Goal: Task Accomplishment & Management: Manage account settings

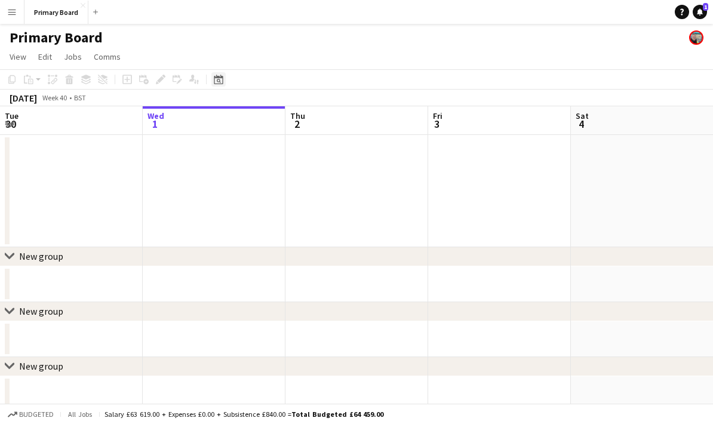
click at [221, 74] on div "Date picker" at bounding box center [218, 79] width 14 height 14
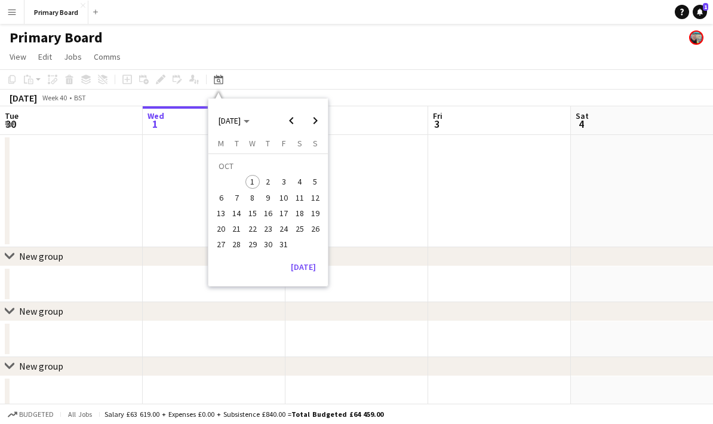
click at [319, 199] on span "12" at bounding box center [315, 198] width 14 height 14
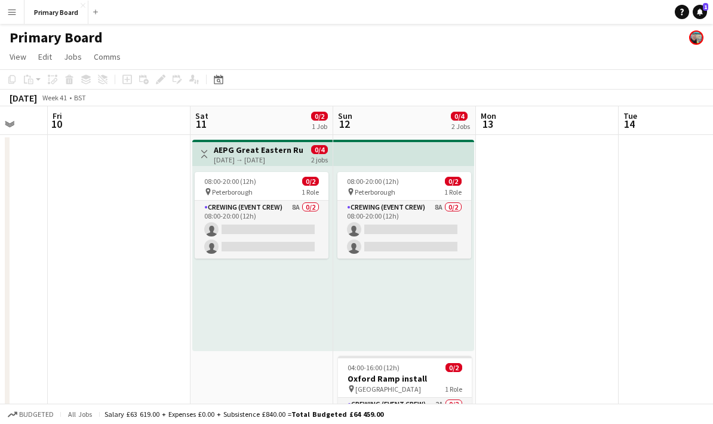
scroll to position [0, 377]
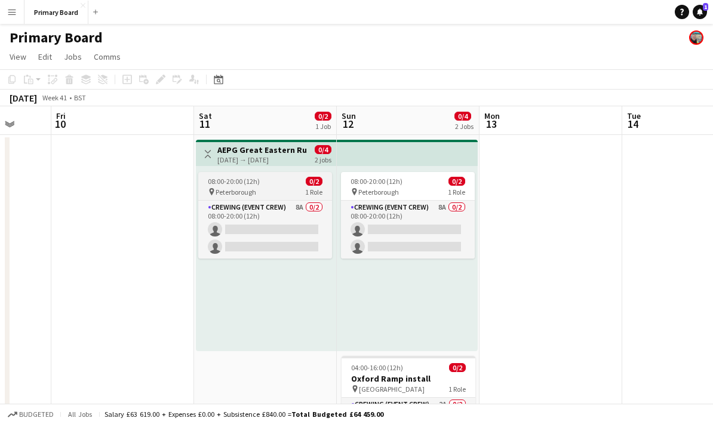
click at [279, 189] on div "pin Peterborough 1 Role" at bounding box center [265, 192] width 134 height 10
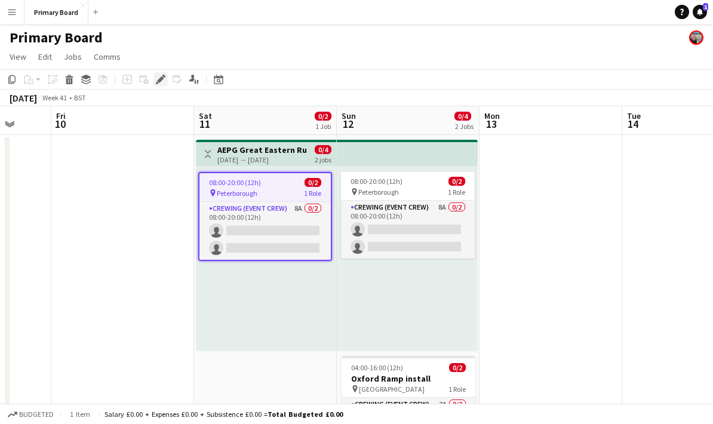
click at [163, 82] on icon "Edit" at bounding box center [161, 80] width 10 height 10
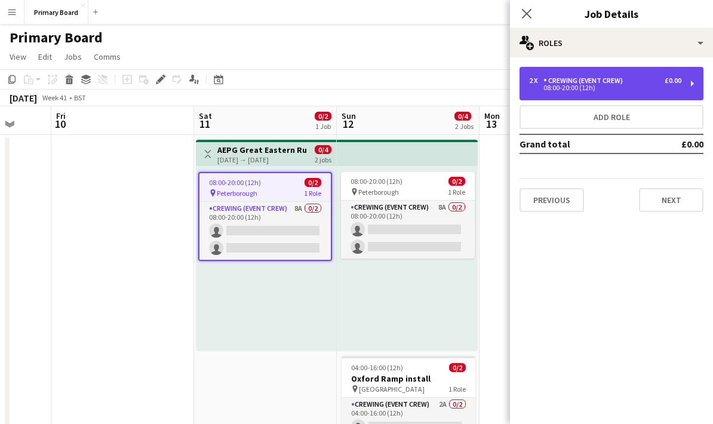
click at [673, 90] on div "08:00-20:00 (12h)" at bounding box center [605, 88] width 152 height 6
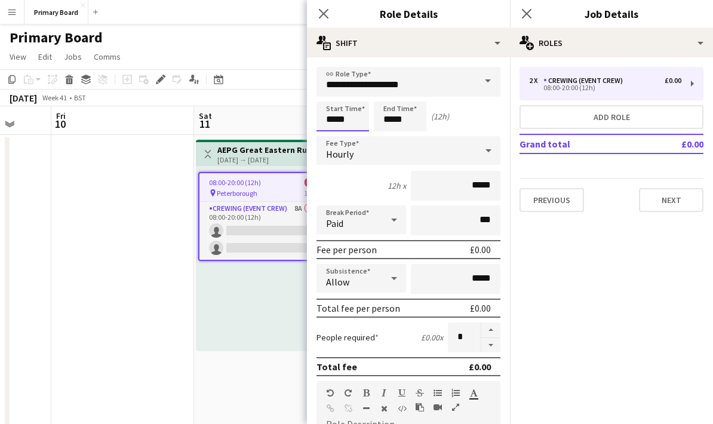
click at [350, 122] on input "*****" at bounding box center [343, 117] width 53 height 30
type input "*****"
click at [486, 123] on div "Start Time ***** End Time ***** (3h)" at bounding box center [409, 117] width 184 height 30
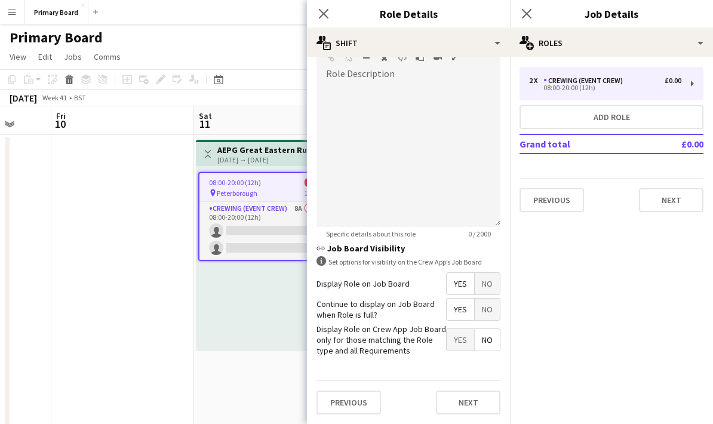
scroll to position [354, 0]
click at [486, 405] on button "Next" at bounding box center [468, 403] width 65 height 24
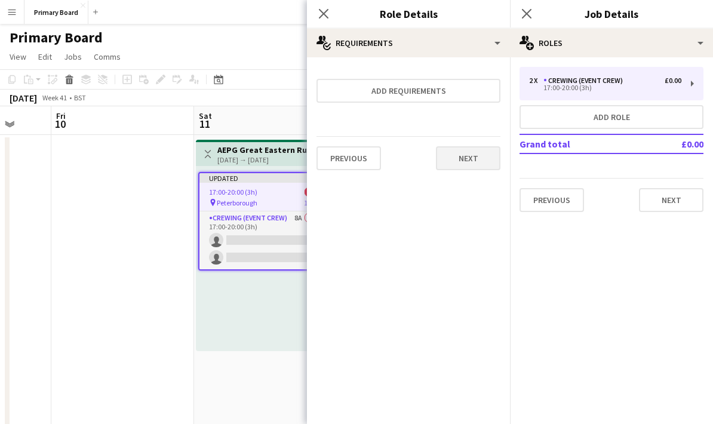
click at [494, 163] on button "Next" at bounding box center [468, 158] width 65 height 24
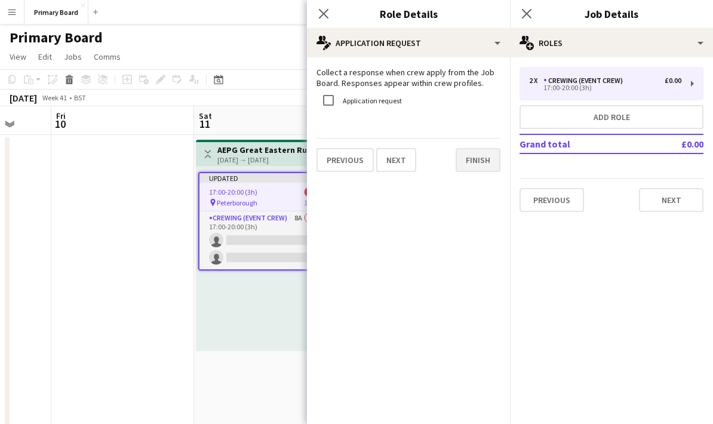
click at [496, 157] on button "Finish" at bounding box center [478, 160] width 45 height 24
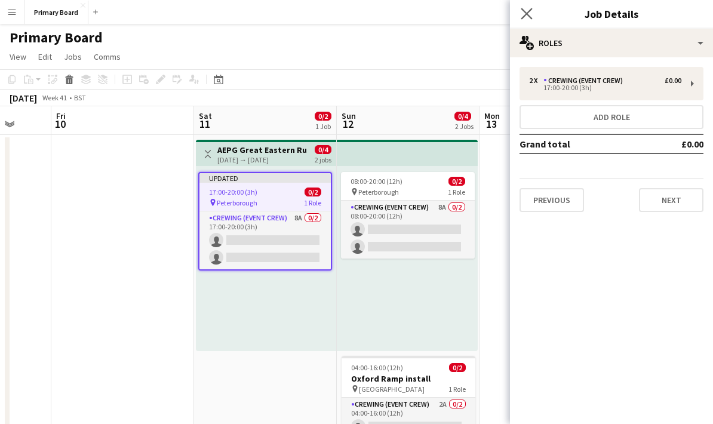
click at [534, 10] on app-icon "Close pop-in" at bounding box center [527, 13] width 17 height 17
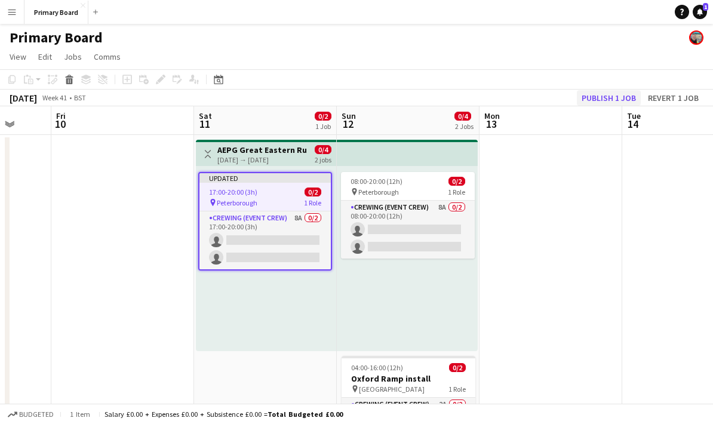
click at [622, 99] on button "Publish 1 job" at bounding box center [609, 98] width 64 height 16
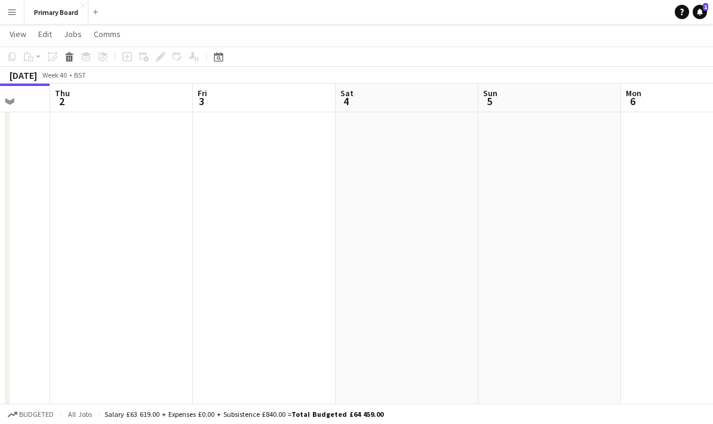
scroll to position [0, 331]
click at [315, 306] on app-date-cell at bounding box center [311, 269] width 143 height 346
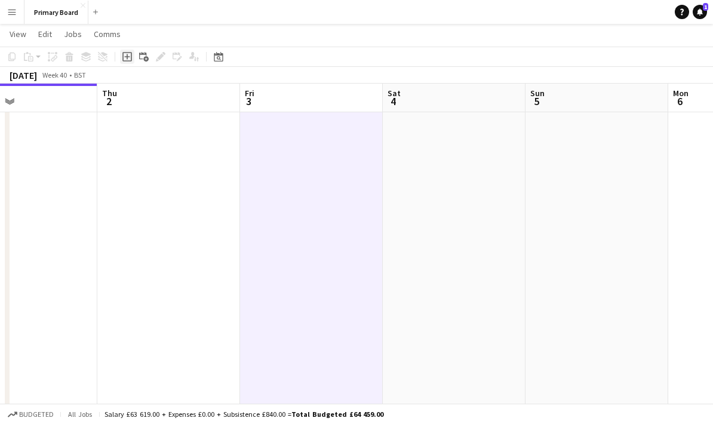
click at [131, 57] on icon at bounding box center [127, 57] width 10 height 10
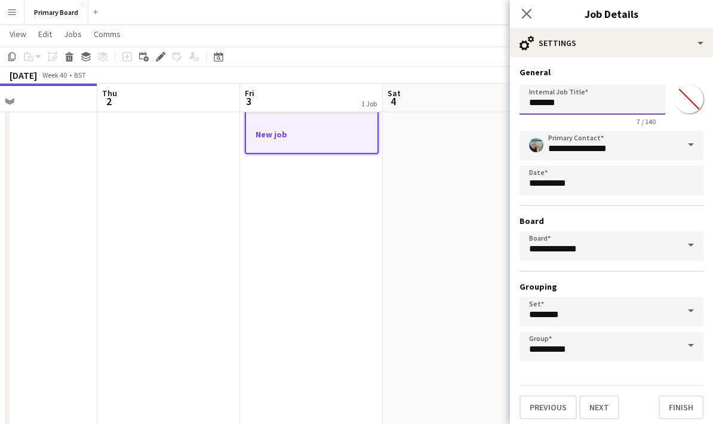
click at [591, 108] on input "*******" at bounding box center [593, 100] width 146 height 30
type input "*"
type input "**********"
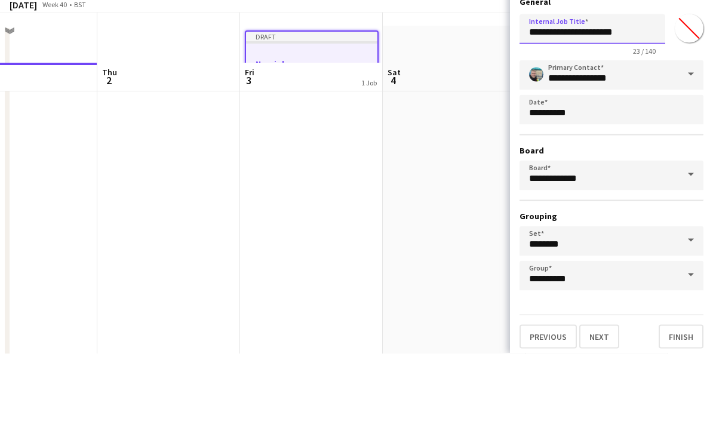
scroll to position [41, 0]
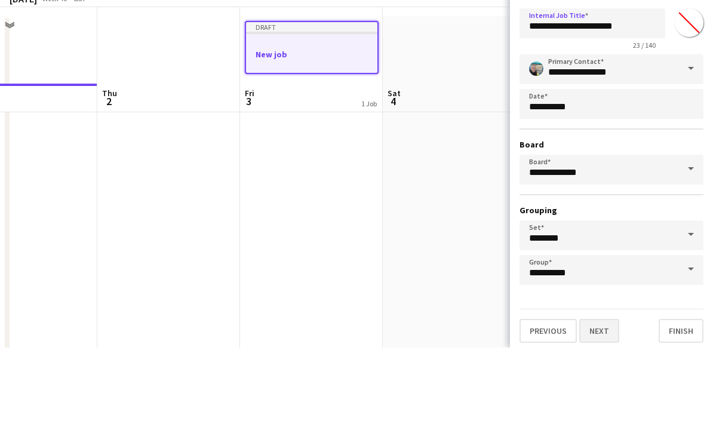
click at [608, 395] on button "Next" at bounding box center [600, 407] width 40 height 24
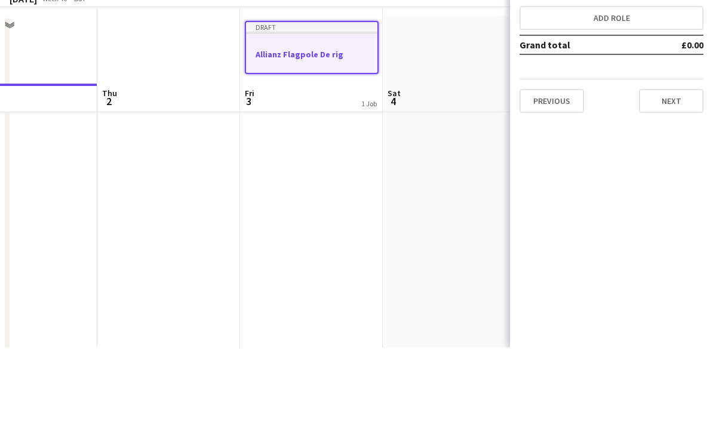
scroll to position [118, 0]
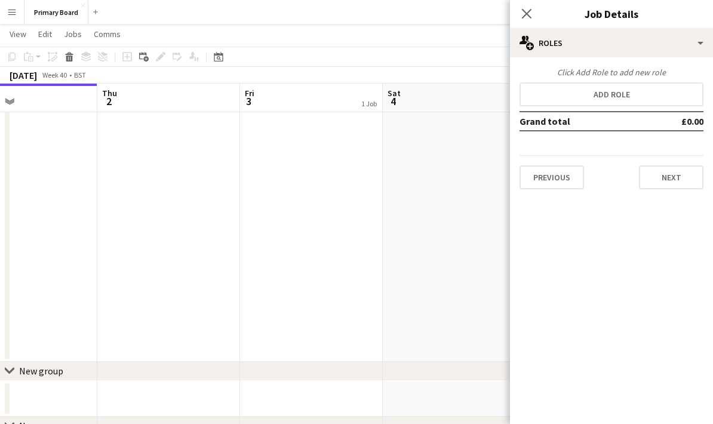
click at [614, 155] on div "Click Add Role to add new role Add role Grand total £0.00 Previous Next" at bounding box center [611, 128] width 203 height 122
click at [632, 105] on button "Add role" at bounding box center [612, 94] width 184 height 24
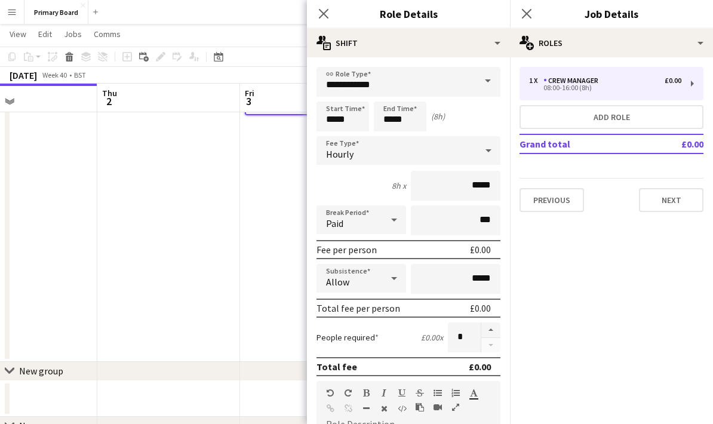
click at [483, 78] on span at bounding box center [488, 81] width 25 height 29
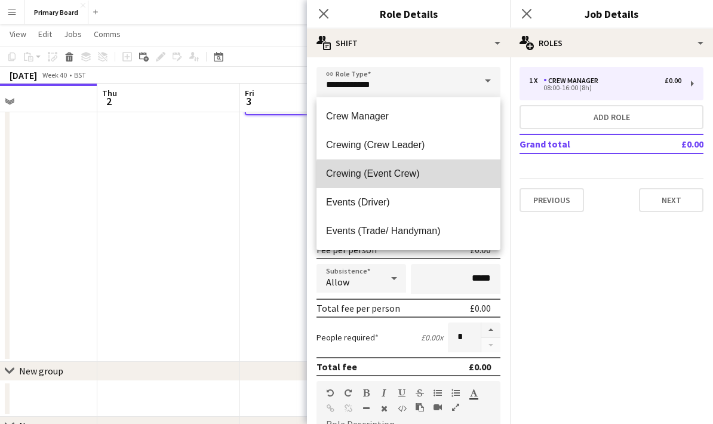
click at [420, 177] on span "Crewing (Event Crew)" at bounding box center [408, 173] width 165 height 11
type input "**********"
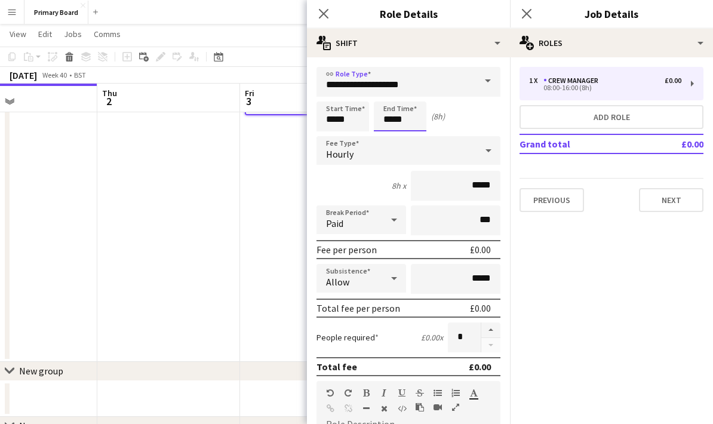
click at [408, 120] on input "*****" at bounding box center [400, 117] width 53 height 30
type input "*****"
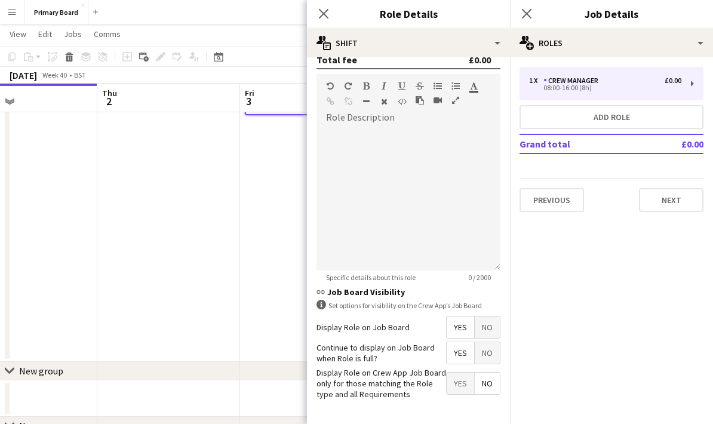
scroll to position [306, 0]
click at [494, 296] on h3 "link Job Board Visibility" at bounding box center [409, 292] width 184 height 11
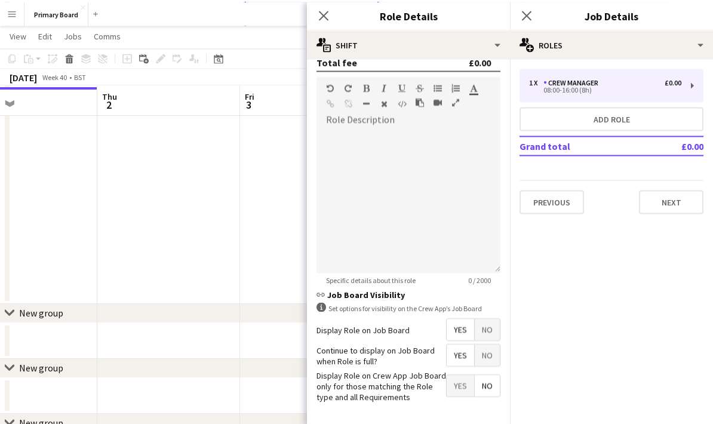
scroll to position [179, 0]
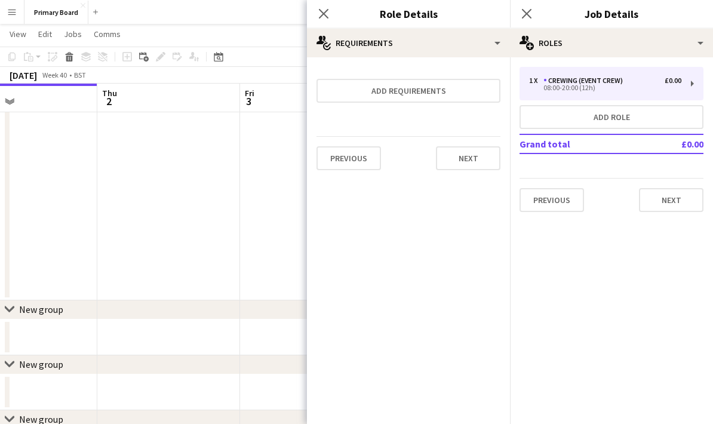
scroll to position [0, 0]
click at [480, 163] on button "Next" at bounding box center [468, 158] width 65 height 24
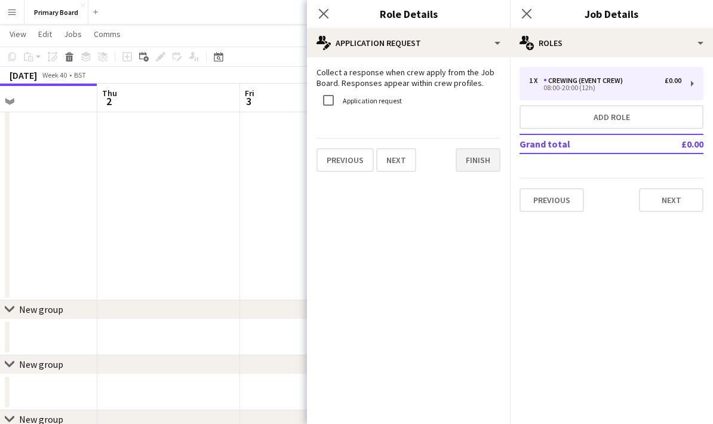
click at [499, 165] on button "Finish" at bounding box center [478, 160] width 45 height 24
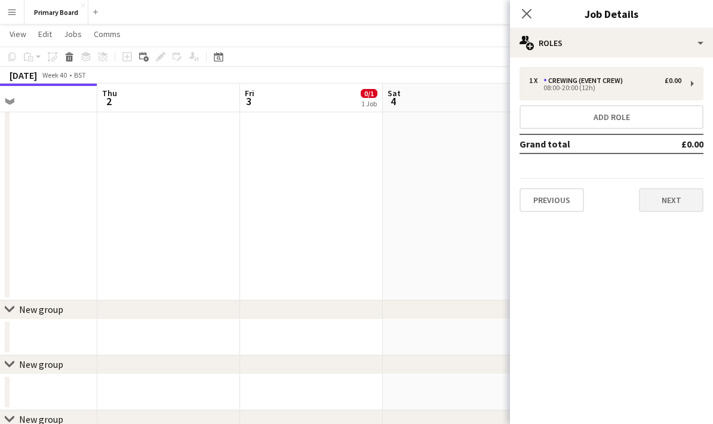
click at [681, 204] on button "Next" at bounding box center [671, 200] width 65 height 24
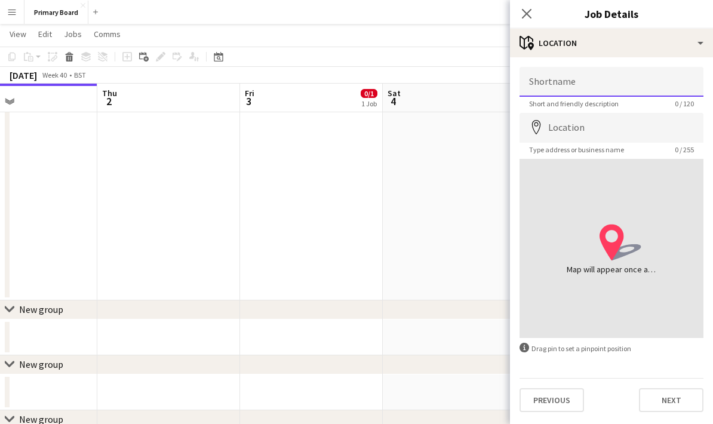
click at [646, 84] on input "Shortname" at bounding box center [612, 82] width 184 height 30
type input "**********"
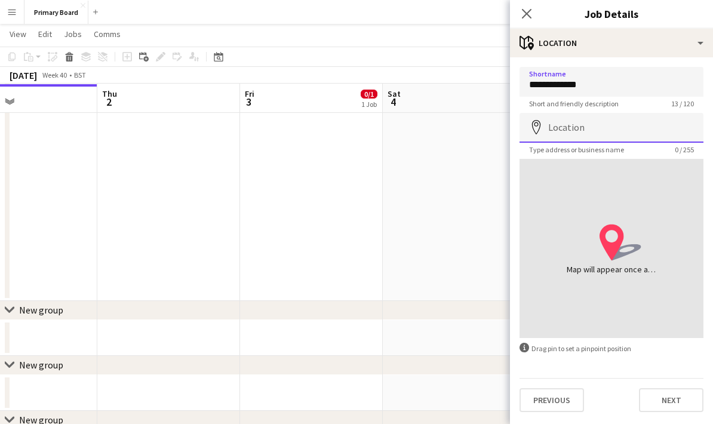
click at [624, 130] on input "Location" at bounding box center [612, 128] width 184 height 30
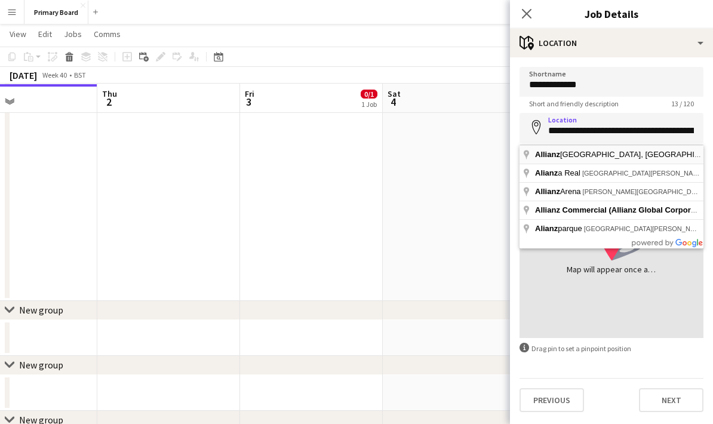
type input "**********"
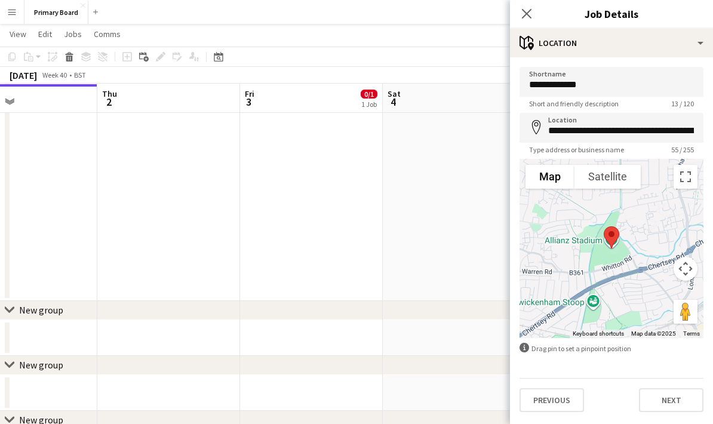
scroll to position [179, 0]
click at [666, 403] on button "Next" at bounding box center [671, 400] width 65 height 24
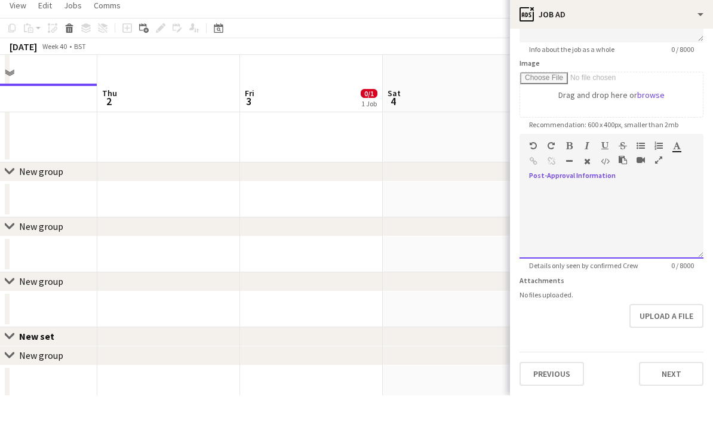
scroll to position [168, 0]
click at [676, 391] on button "Next" at bounding box center [671, 403] width 65 height 24
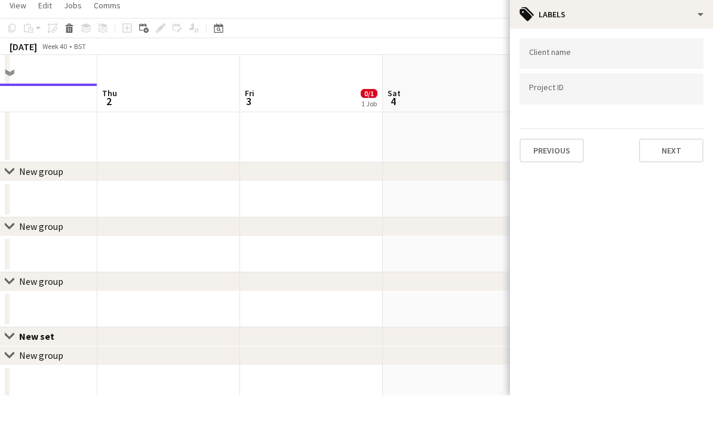
scroll to position [267, 0]
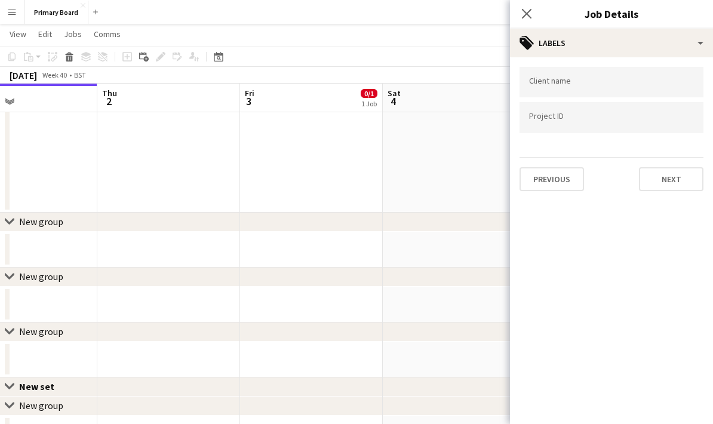
click at [651, 84] on input "Type to search client labels..." at bounding box center [611, 82] width 165 height 11
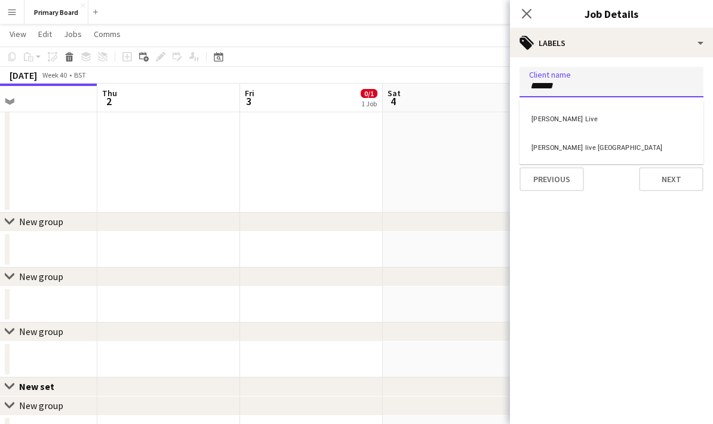
type input "******"
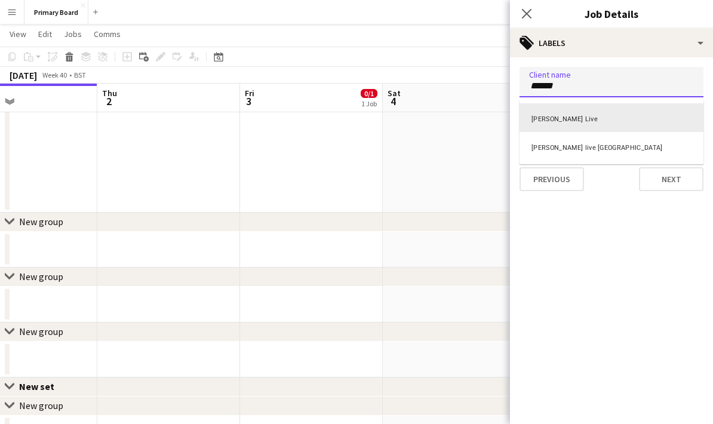
click at [559, 125] on div "Wasserman Live" at bounding box center [612, 117] width 184 height 29
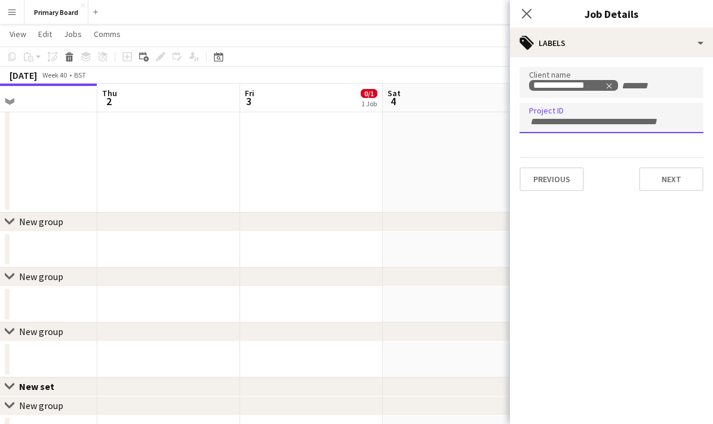
click at [562, 127] on div at bounding box center [612, 118] width 184 height 30
type input "**********"
click at [679, 181] on button "Next" at bounding box center [671, 179] width 65 height 24
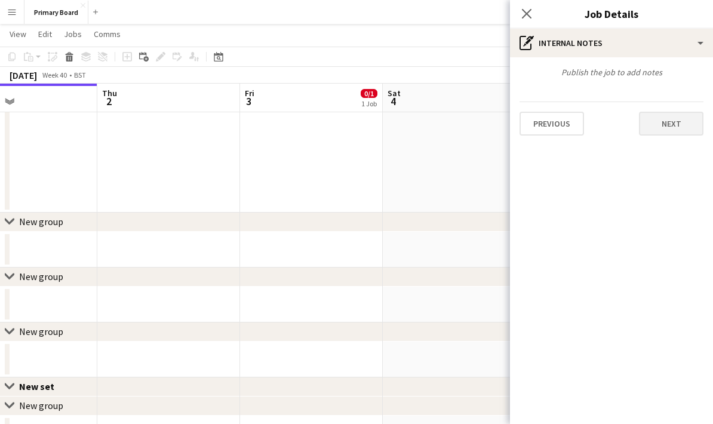
click at [683, 124] on button "Next" at bounding box center [671, 124] width 65 height 24
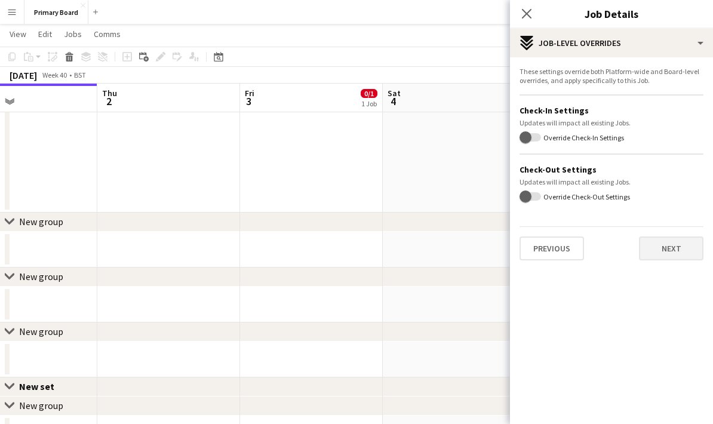
click at [681, 256] on button "Next" at bounding box center [671, 249] width 65 height 24
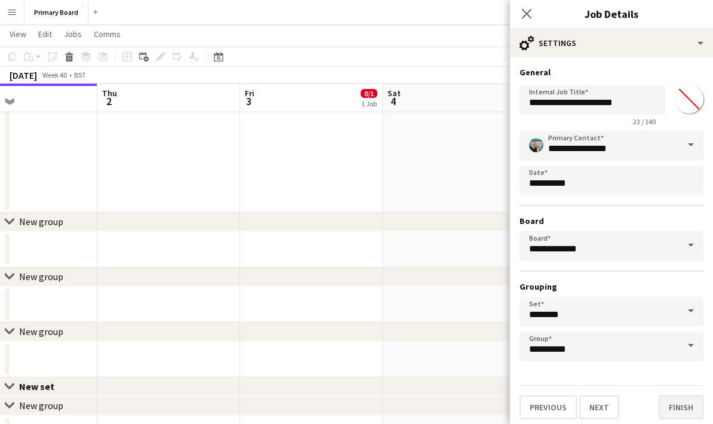
click at [689, 415] on button "Finish" at bounding box center [681, 407] width 45 height 24
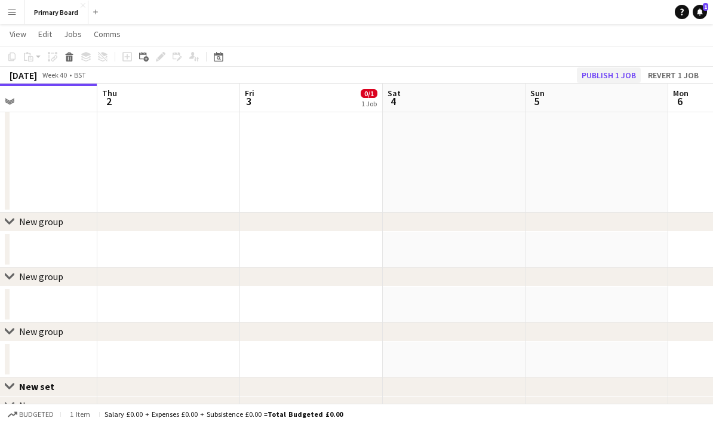
click at [606, 82] on button "Publish 1 job" at bounding box center [609, 76] width 64 height 16
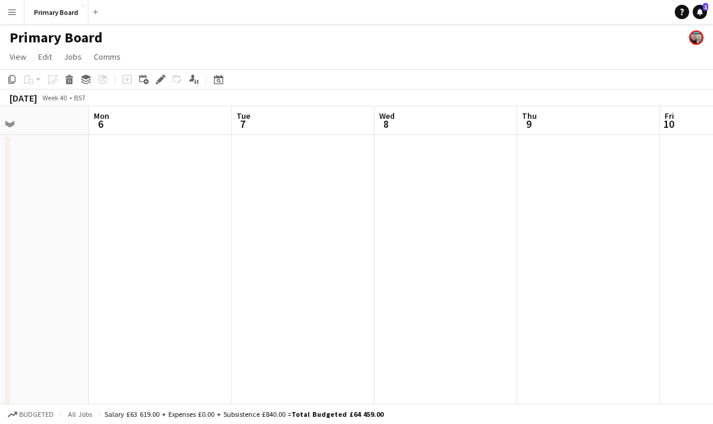
scroll to position [0, 411]
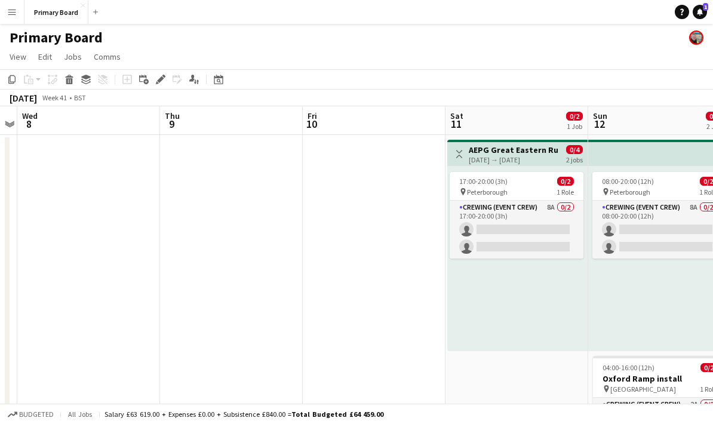
click at [512, 377] on app-date-cell "Toggle View AEPG Great Eastern Run 11-10-2025 → 12-10-2025 0/4 2 jobs 17:00-20:…" at bounding box center [517, 308] width 143 height 346
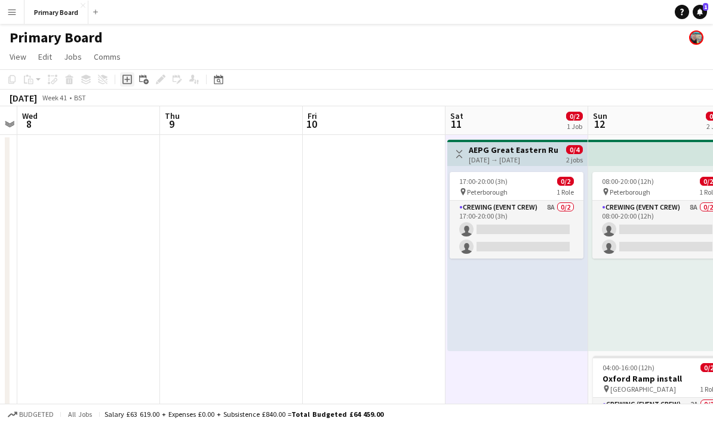
click at [127, 79] on icon at bounding box center [126, 79] width 5 height 5
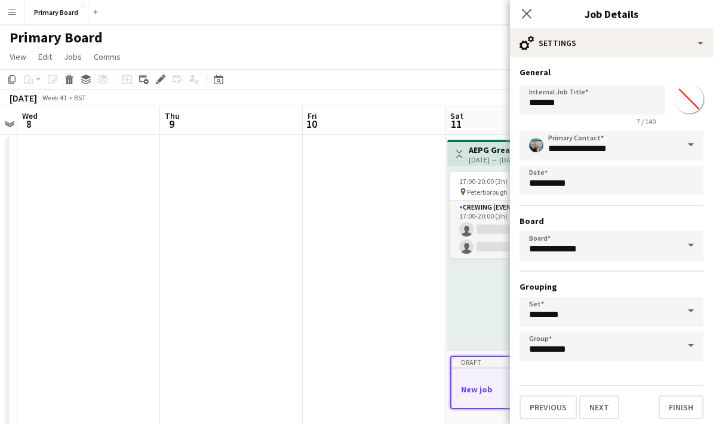
click at [534, 4] on div "Close pop-in" at bounding box center [526, 13] width 33 height 27
click at [532, 16] on icon "Close pop-in" at bounding box center [526, 13] width 11 height 11
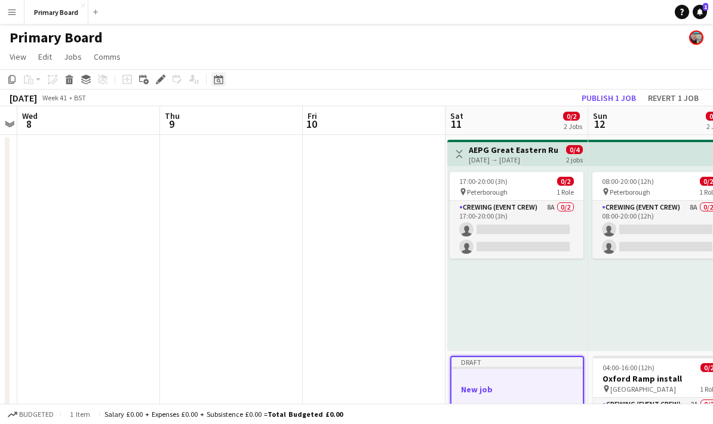
click at [217, 84] on div "Date picker" at bounding box center [218, 79] width 14 height 14
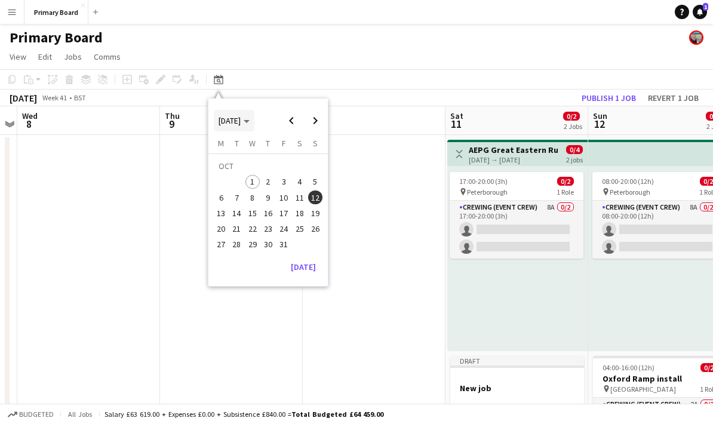
click at [250, 119] on span "[DATE]" at bounding box center [234, 120] width 31 height 11
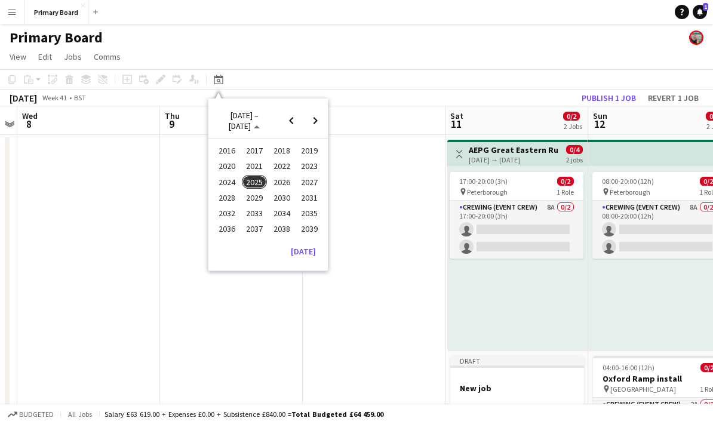
click at [234, 177] on span "2024" at bounding box center [226, 182] width 24 height 14
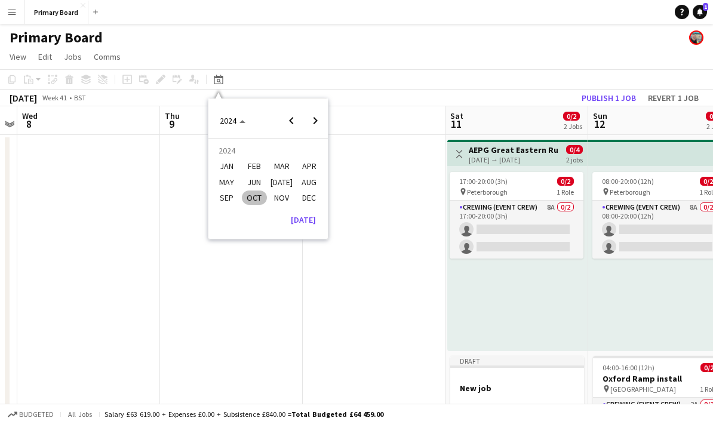
click at [256, 199] on span "OCT" at bounding box center [254, 198] width 24 height 14
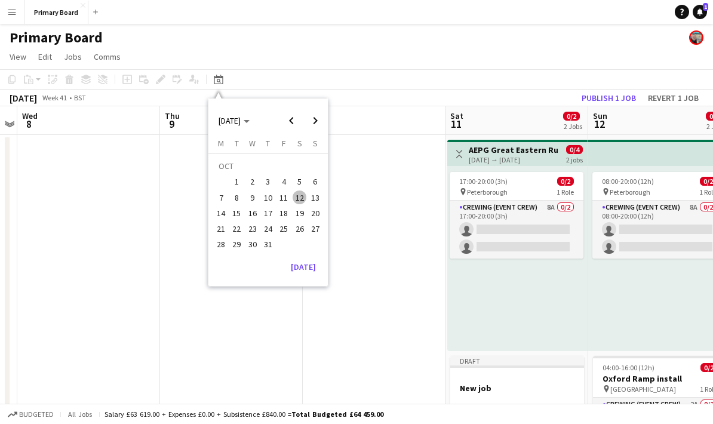
click at [301, 195] on span "12" at bounding box center [300, 198] width 14 height 14
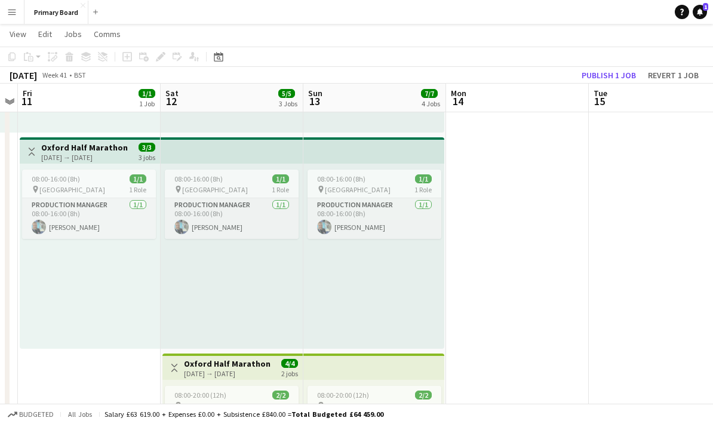
scroll to position [437, 0]
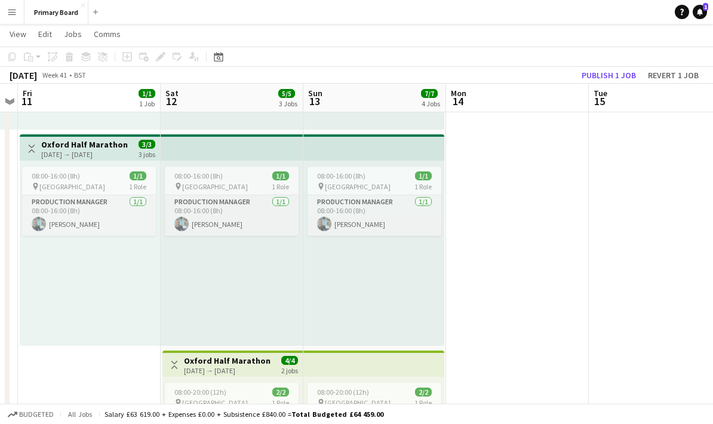
click at [100, 160] on app-top-bar "Toggle View Oxford Half Marathon 11-10-2024 → 13-10-2024 3/3 3 jobs" at bounding box center [90, 147] width 140 height 26
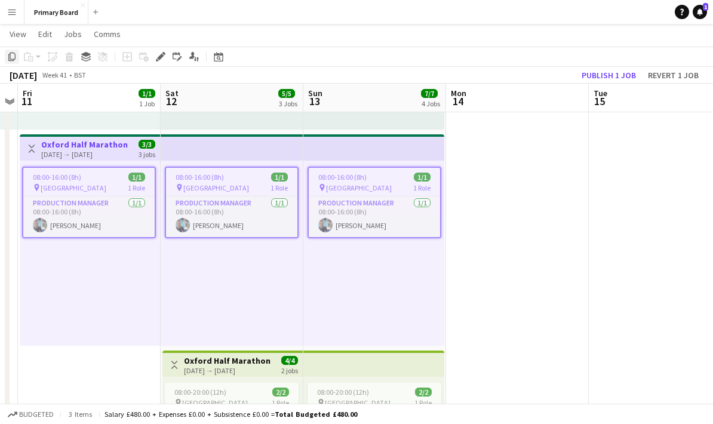
click at [16, 57] on icon at bounding box center [11, 57] width 7 height 8
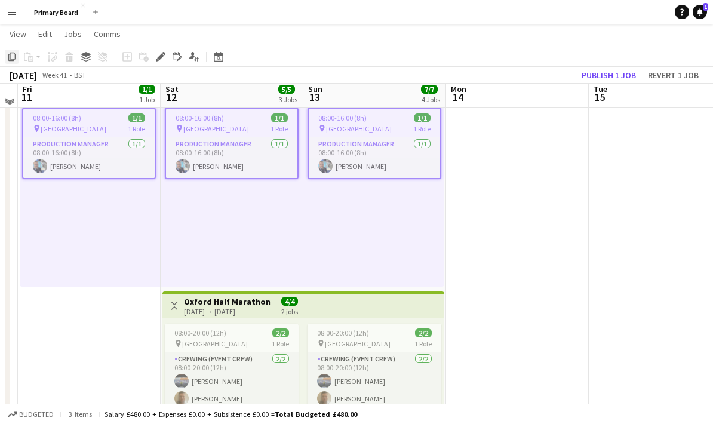
scroll to position [501, 0]
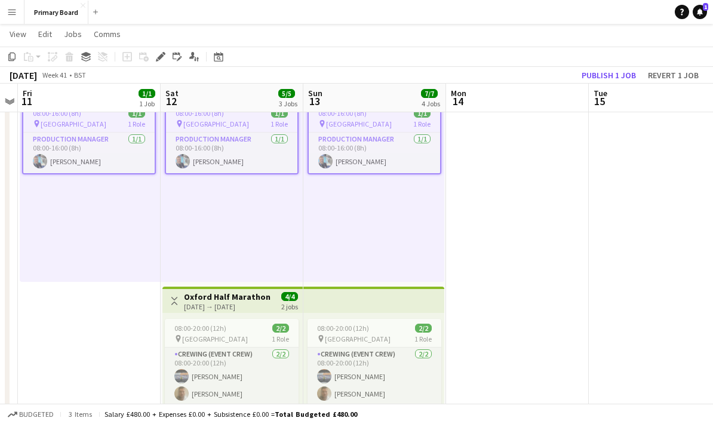
click at [243, 312] on app-top-bar "Toggle View Oxford Half Marathon 12-10-2024 → 13-10-2024 4/4 2 jobs" at bounding box center [233, 300] width 140 height 26
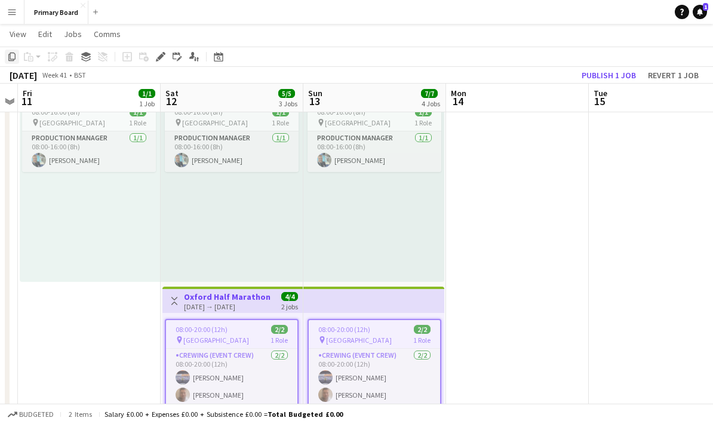
click at [7, 58] on div "Copy" at bounding box center [12, 57] width 14 height 14
click at [226, 50] on div "Date picker OCT 2024 OCT 2024 Monday M Tuesday T Wednesday W Thursday T Friday …" at bounding box center [214, 57] width 27 height 14
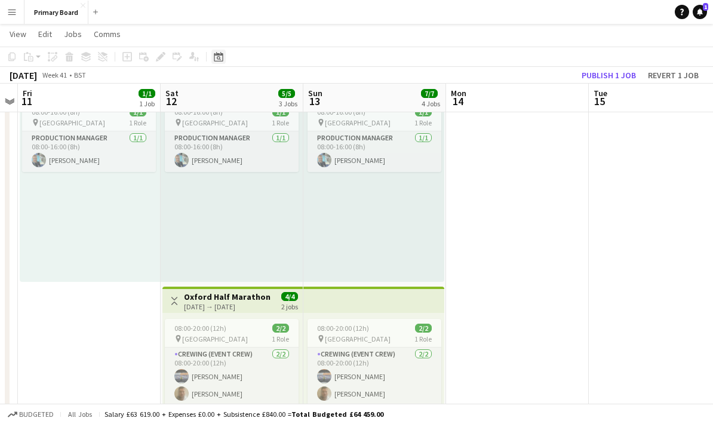
click at [220, 55] on icon at bounding box center [218, 57] width 9 height 10
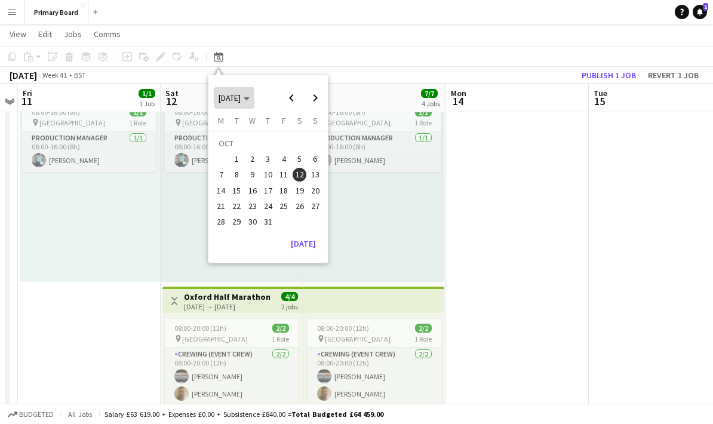
click at [255, 96] on span "Choose month and year" at bounding box center [234, 98] width 41 height 29
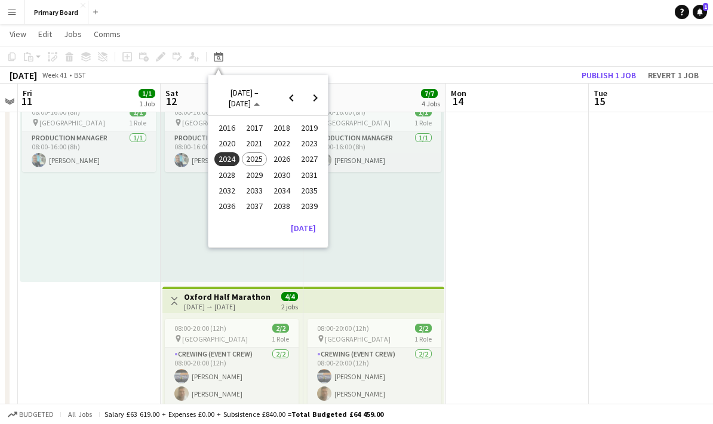
click at [261, 161] on span "2025" at bounding box center [254, 159] width 24 height 14
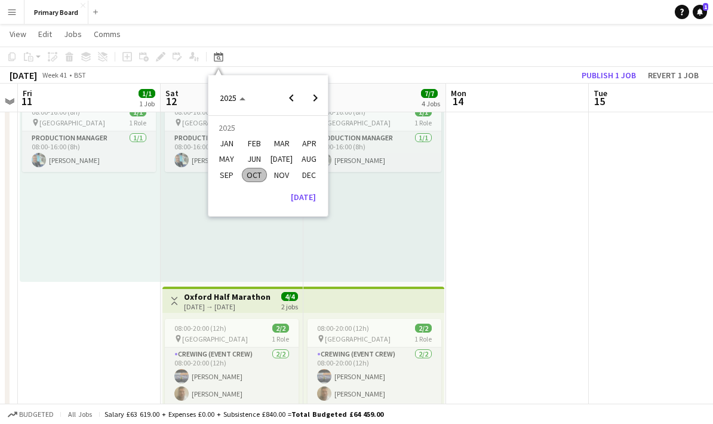
click at [252, 179] on span "OCT" at bounding box center [254, 175] width 24 height 14
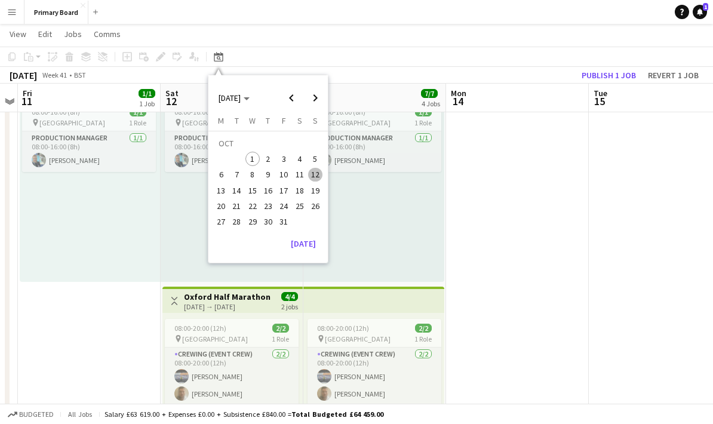
click at [316, 174] on span "12" at bounding box center [315, 175] width 14 height 14
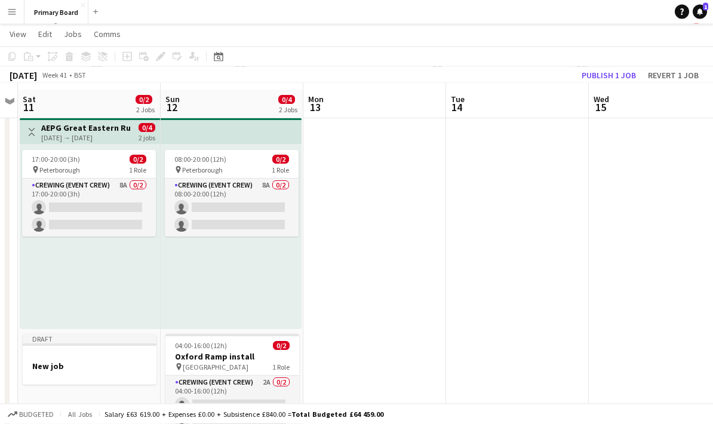
scroll to position [0, 0]
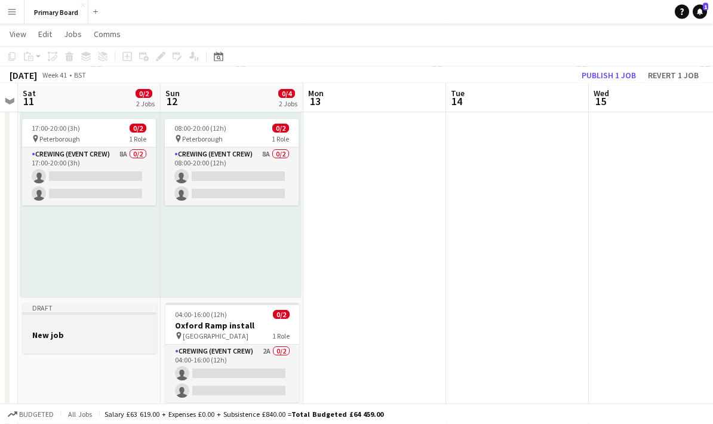
click at [114, 328] on div at bounding box center [90, 324] width 134 height 9
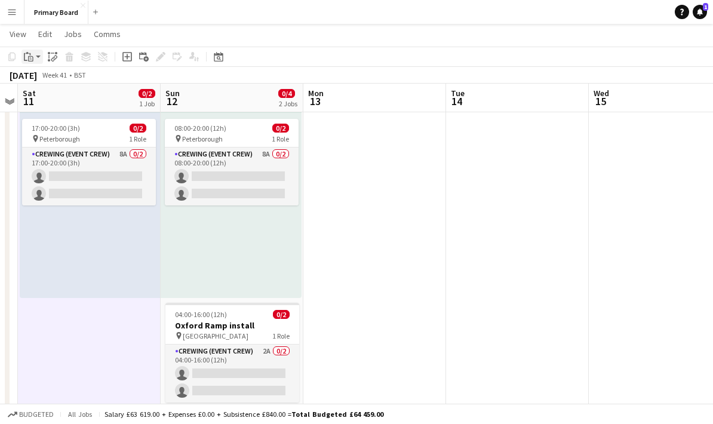
click at [33, 56] on div "Paste" at bounding box center [29, 57] width 14 height 14
click at [73, 84] on link "Paste Ctrl+V" at bounding box center [88, 79] width 112 height 11
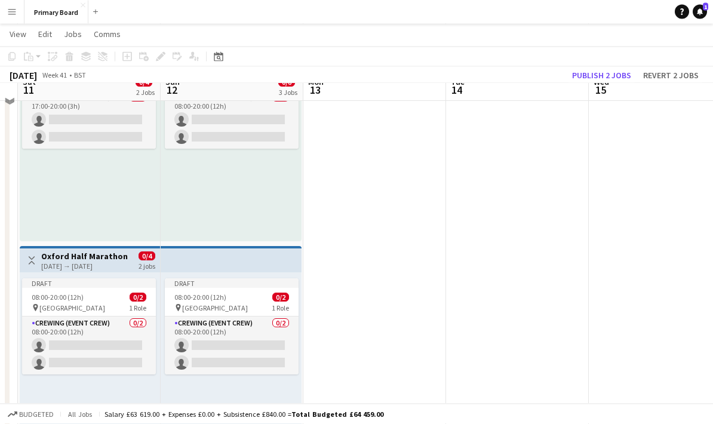
scroll to position [161, 0]
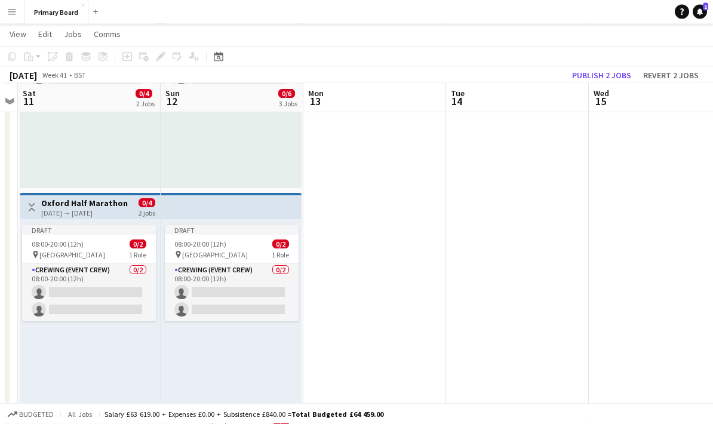
click at [102, 216] on div "11-10-2025 → 12-10-2025" at bounding box center [84, 213] width 87 height 9
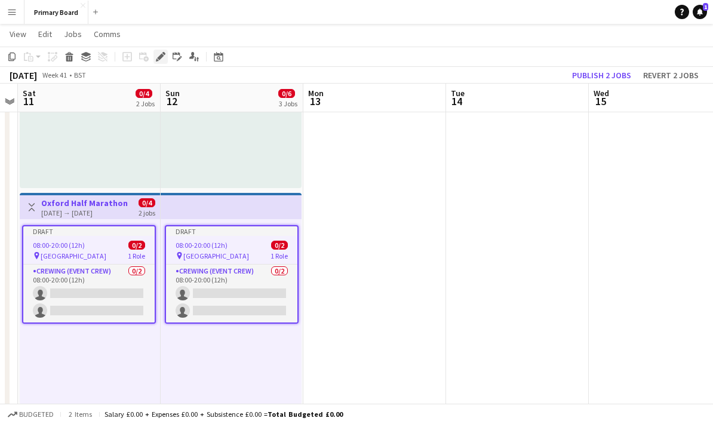
click at [165, 51] on div "Edit" at bounding box center [161, 57] width 14 height 14
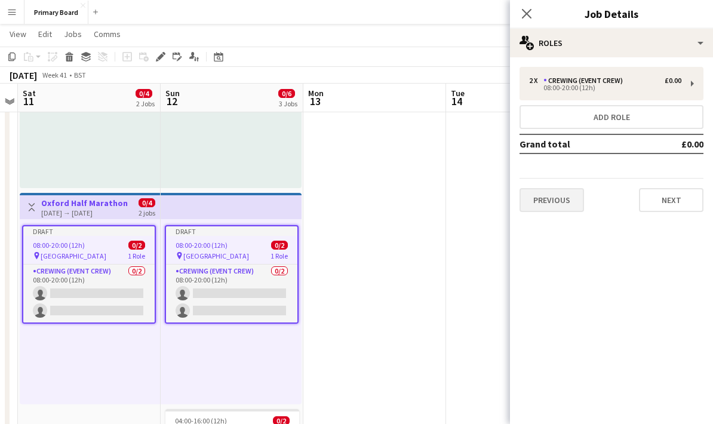
click at [573, 207] on button "Previous" at bounding box center [552, 200] width 65 height 24
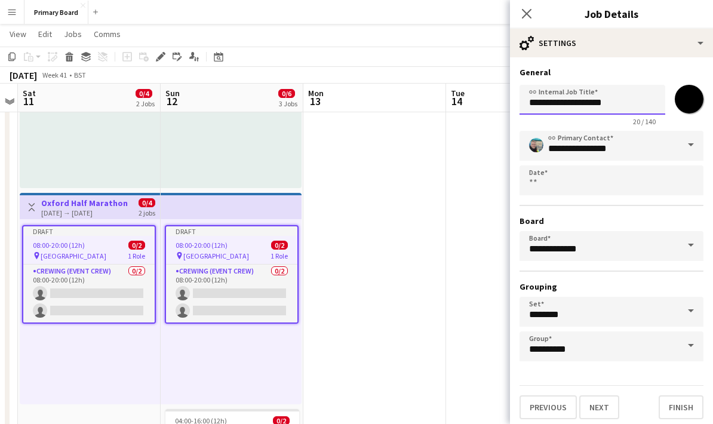
click at [633, 98] on input "**********" at bounding box center [593, 100] width 146 height 30
type input "**********"
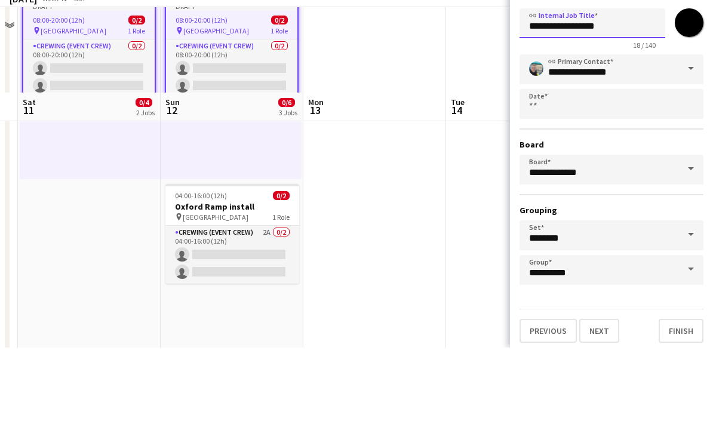
scroll to position [322, 0]
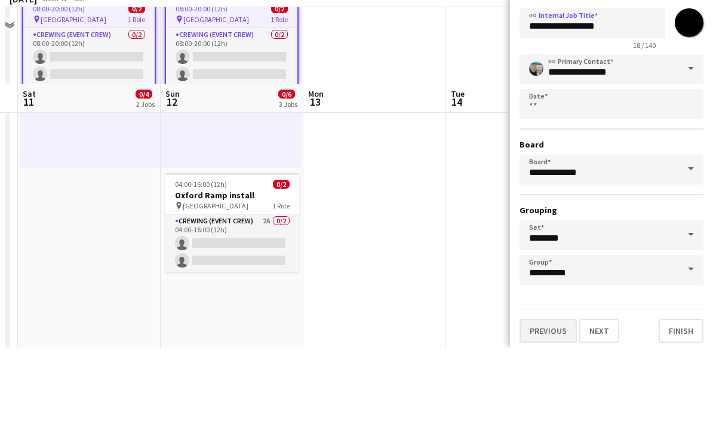
click at [560, 395] on button "Previous" at bounding box center [548, 407] width 57 height 24
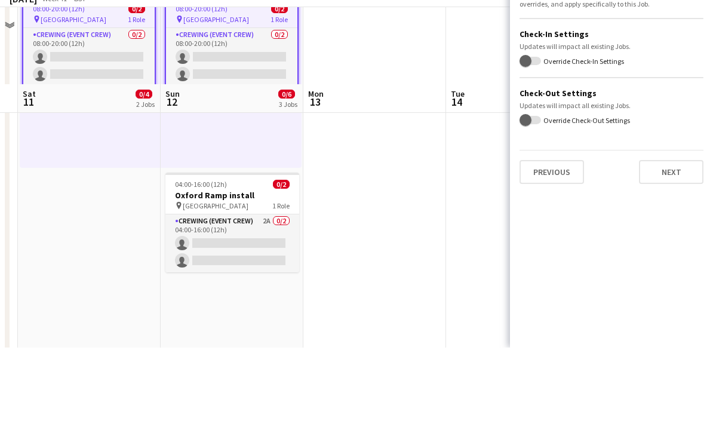
scroll to position [399, 0]
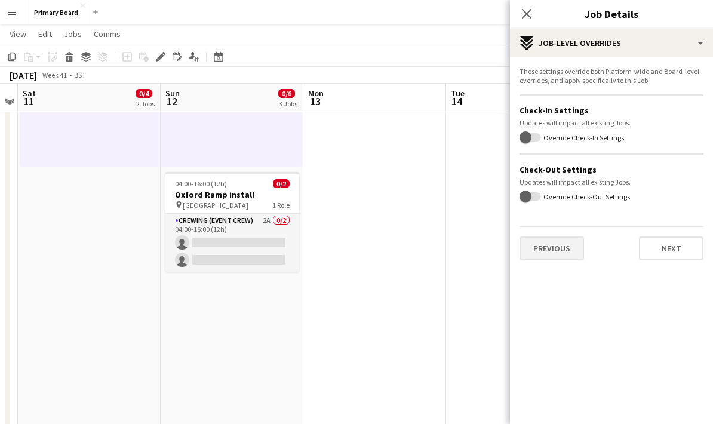
click at [577, 250] on button "Previous" at bounding box center [552, 249] width 65 height 24
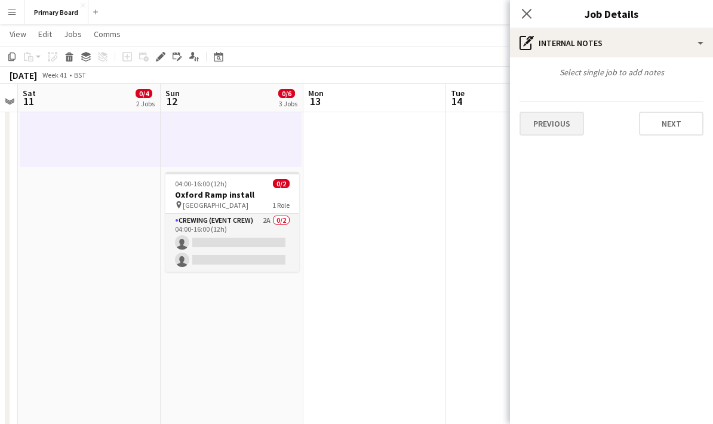
click at [576, 131] on button "Previous" at bounding box center [552, 124] width 65 height 24
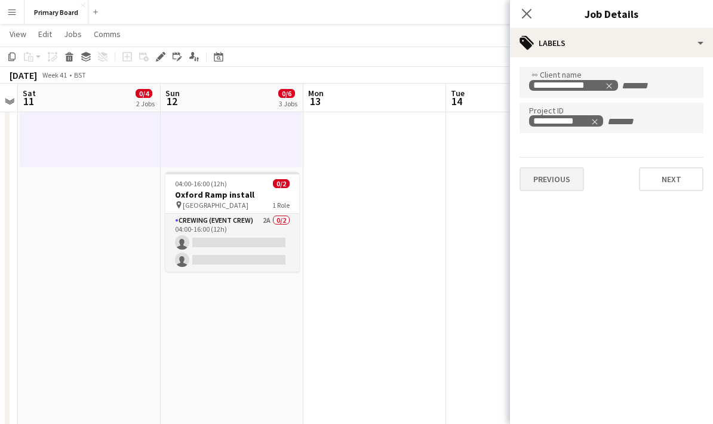
click at [571, 183] on button "Previous" at bounding box center [552, 179] width 65 height 24
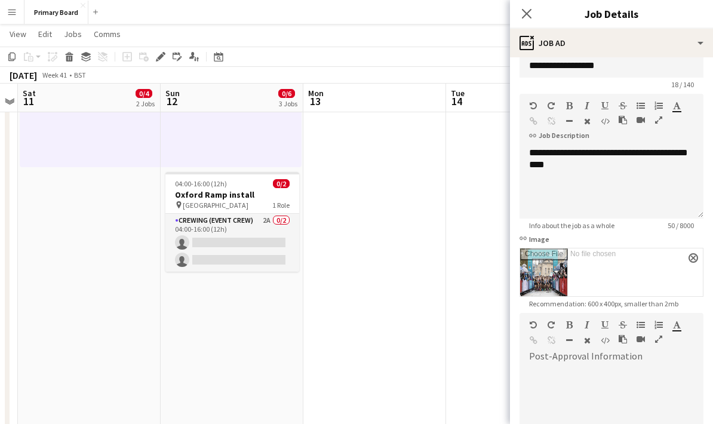
scroll to position [20, 0]
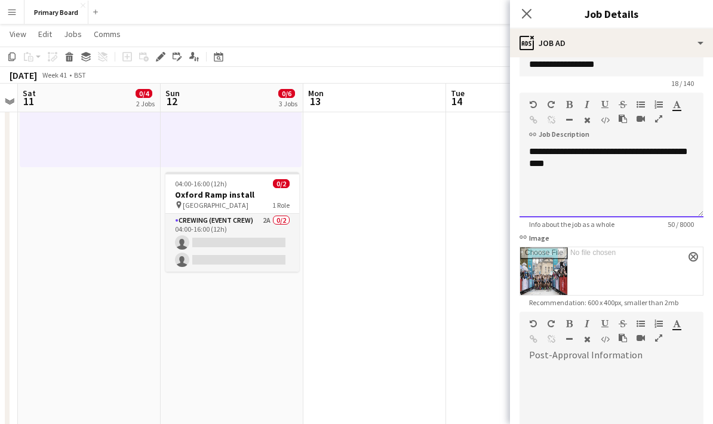
click at [618, 165] on div "**********" at bounding box center [612, 182] width 184 height 72
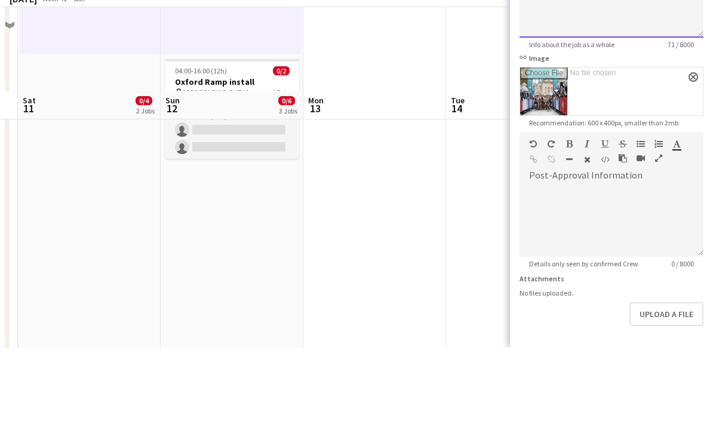
scroll to position [448, 0]
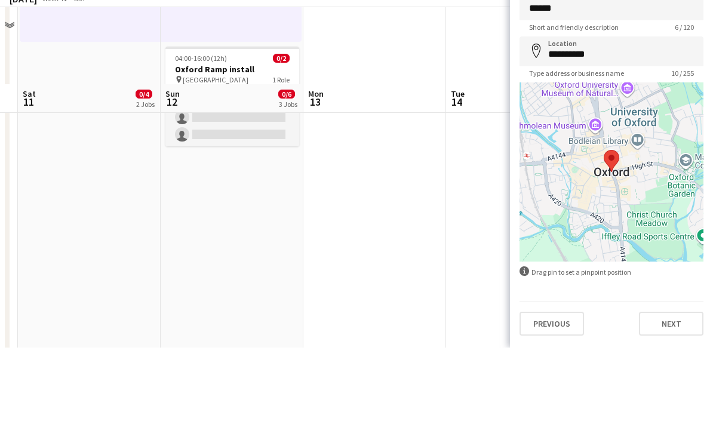
scroll to position [525, 0]
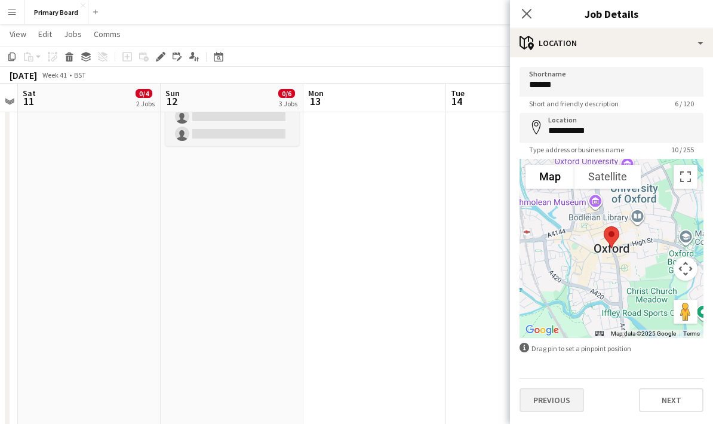
click at [576, 405] on button "Previous" at bounding box center [552, 400] width 65 height 24
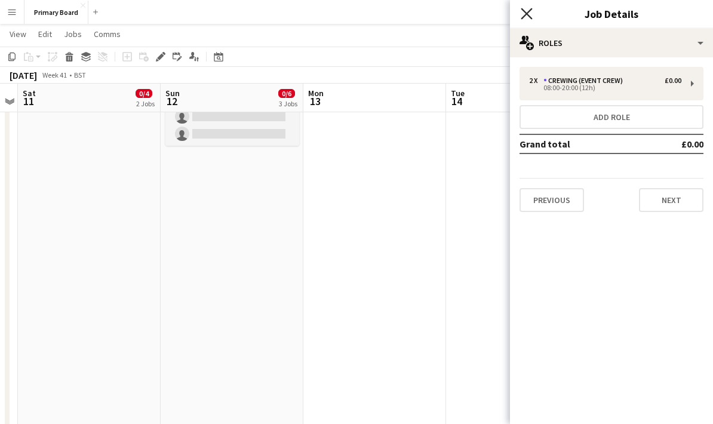
click at [531, 10] on icon at bounding box center [526, 13] width 11 height 11
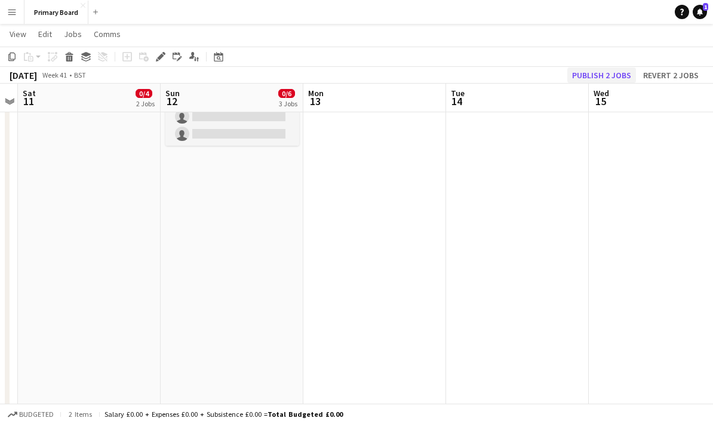
click at [615, 70] on button "Publish 2 jobs" at bounding box center [602, 76] width 69 height 16
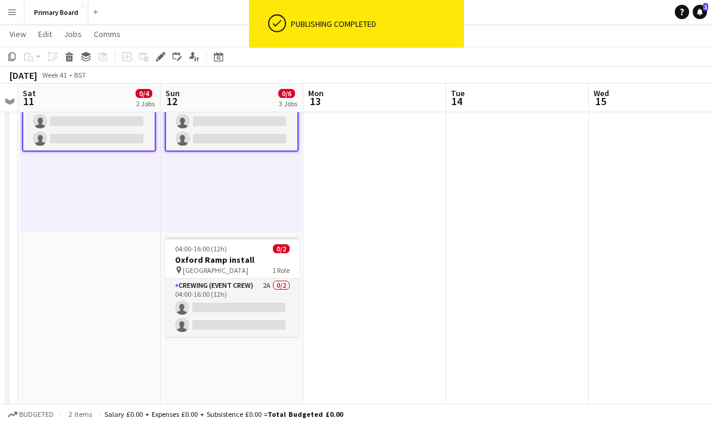
scroll to position [328, 0]
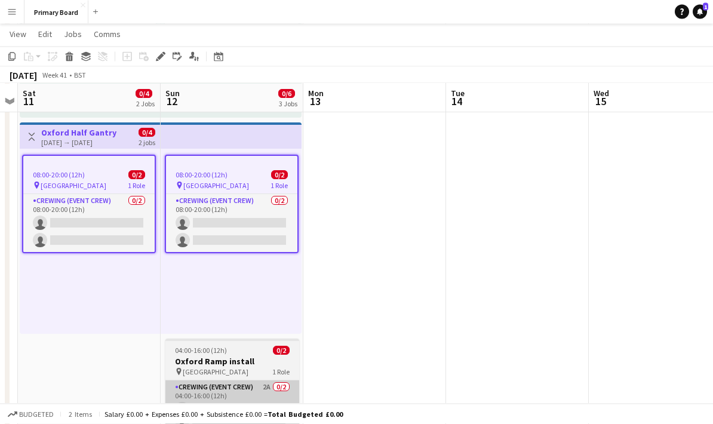
click at [259, 405] on app-card-role "Crewing (Event Crew) 2A 0/2 04:00-16:00 (12h) single-neutral-actions single-neu…" at bounding box center [232, 410] width 134 height 58
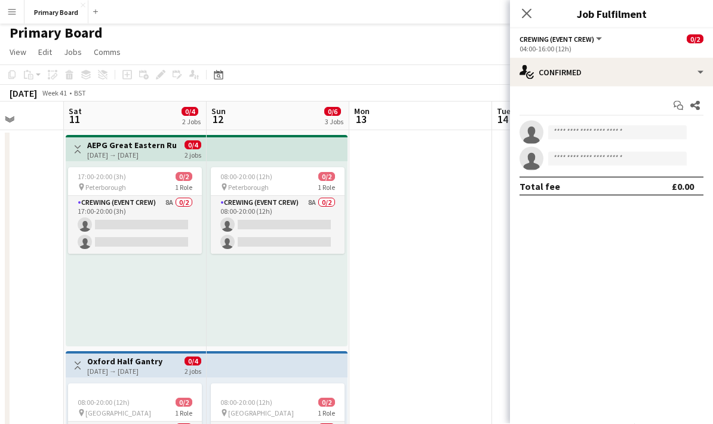
scroll to position [5, 0]
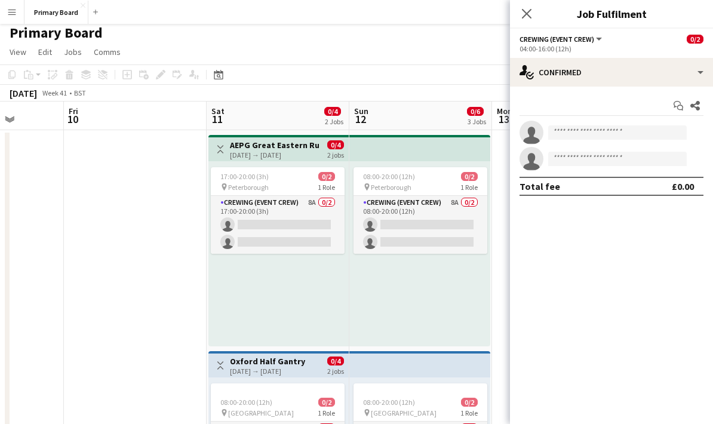
click at [519, 323] on mat-expansion-panel "check Confirmed Start chat Share single-neutral-actions single-neutral-actions …" at bounding box center [611, 256] width 203 height 338
click at [296, 155] on div "11-10-2025 → 12-10-2025" at bounding box center [274, 155] width 89 height 9
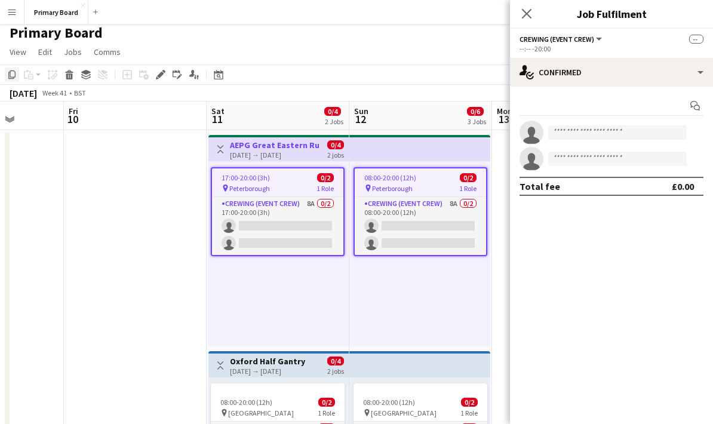
click at [13, 77] on icon at bounding box center [11, 74] width 7 height 8
click at [303, 307] on div "17:00-20:00 (3h) 0/2 pin Peterborough 1 Role Crewing (Event Crew) 8A 0/2 17:00-…" at bounding box center [279, 253] width 140 height 185
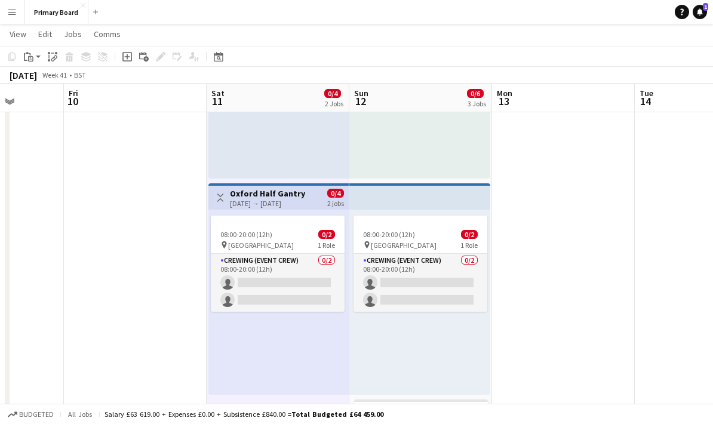
scroll to position [171, 0]
click at [33, 58] on icon at bounding box center [30, 58] width 5 height 5
click at [65, 79] on link "Paste Ctrl+V" at bounding box center [88, 79] width 112 height 11
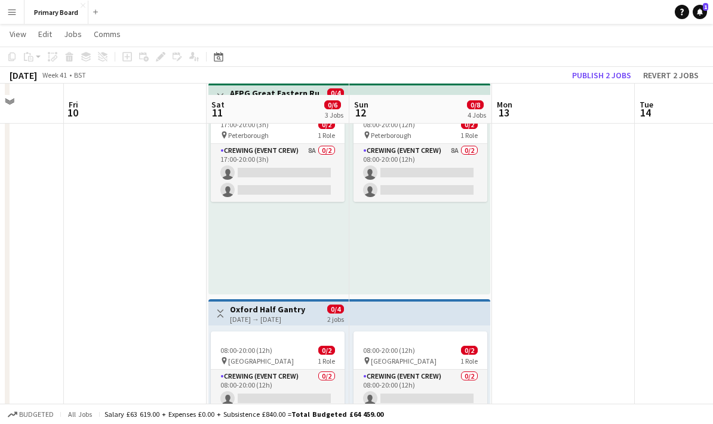
scroll to position [0, 0]
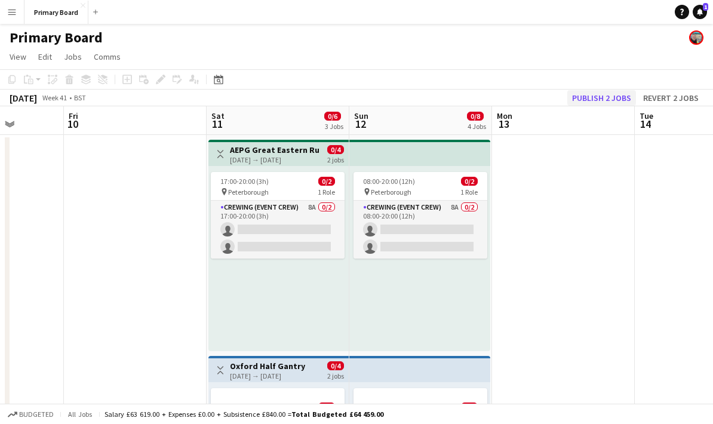
click at [613, 97] on button "Publish 2 jobs" at bounding box center [602, 98] width 69 height 16
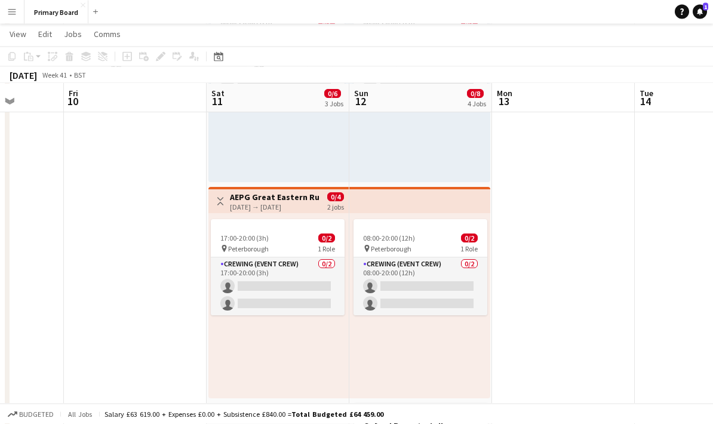
click at [310, 207] on div "11-10-2025 → 12-10-2025" at bounding box center [274, 207] width 89 height 9
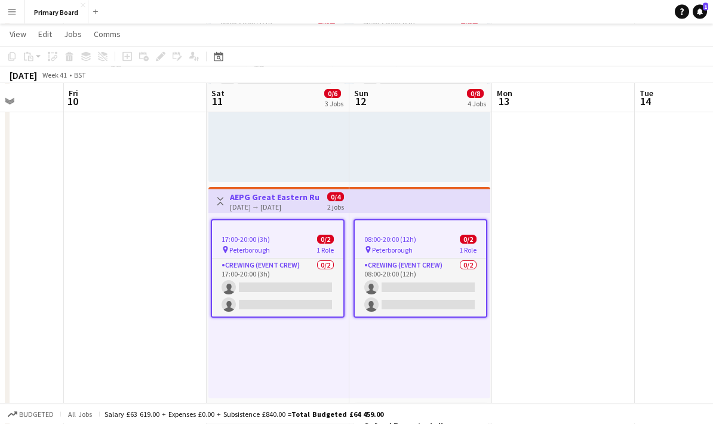
scroll to position [384, 0]
click at [163, 56] on icon at bounding box center [160, 57] width 7 height 7
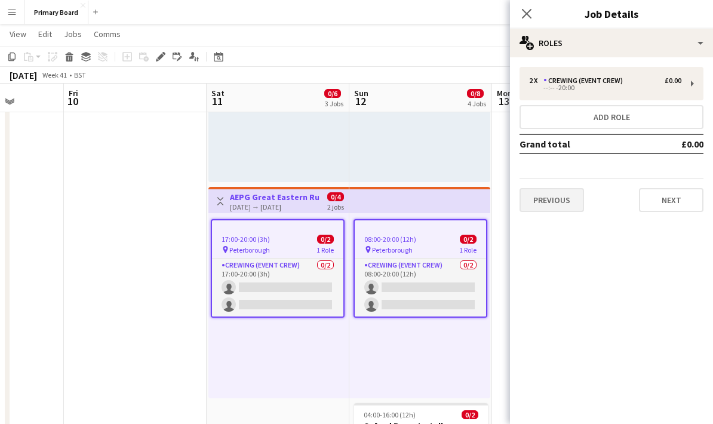
click at [567, 206] on button "Previous" at bounding box center [552, 200] width 65 height 24
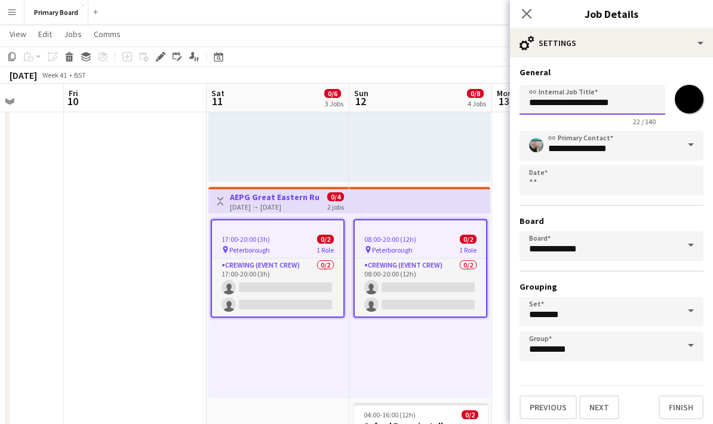
click at [646, 100] on input "**********" at bounding box center [593, 100] width 146 height 30
type input "**********"
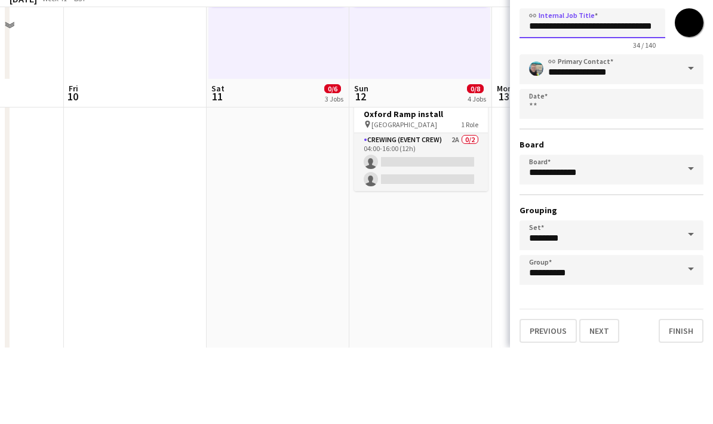
scroll to position [639, 0]
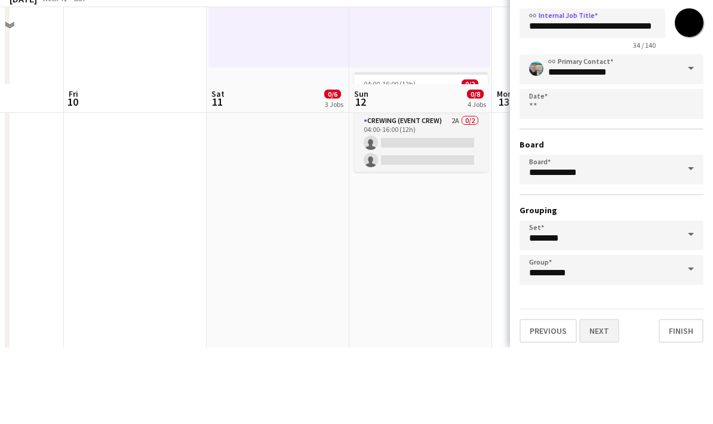
click at [609, 395] on button "Next" at bounding box center [600, 407] width 40 height 24
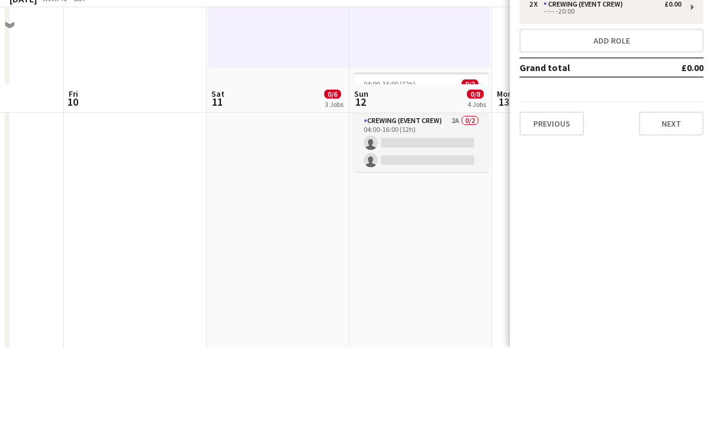
scroll to position [716, 0]
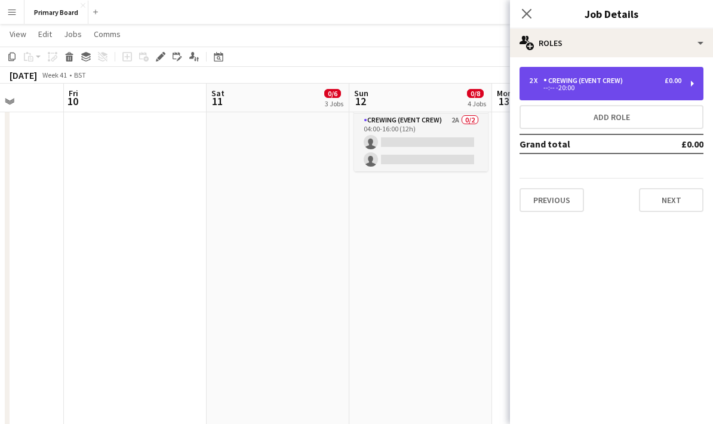
click at [645, 74] on div "2 x Crewing (Event Crew) £0.00 --:-- -20:00" at bounding box center [612, 83] width 184 height 33
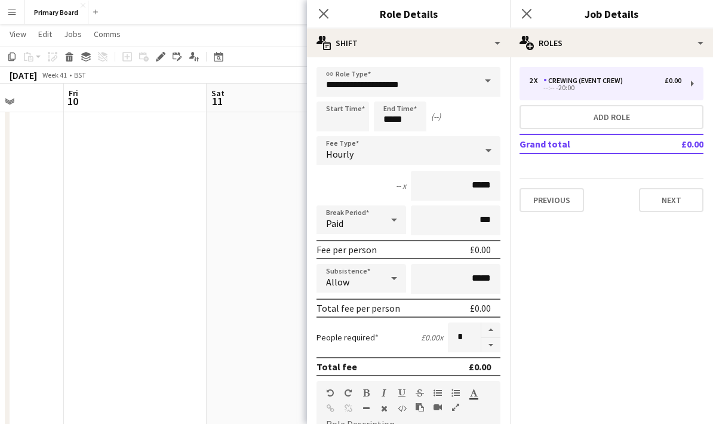
click at [490, 88] on span at bounding box center [488, 81] width 25 height 29
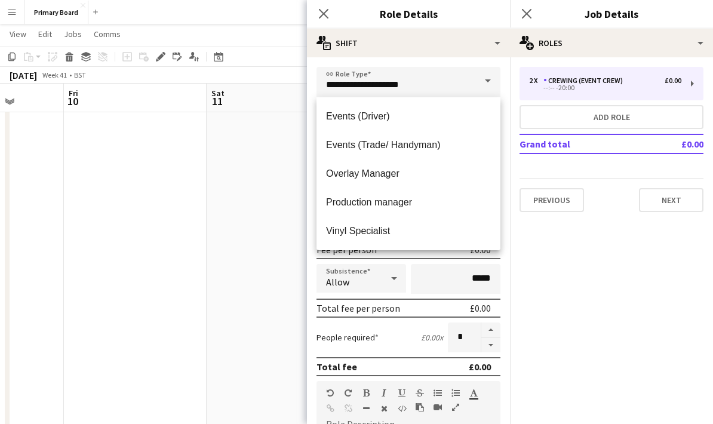
scroll to position [86, 0]
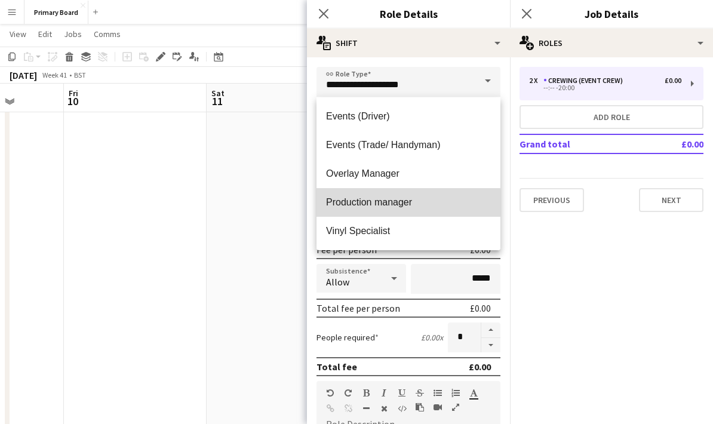
click at [409, 204] on span "Production manager" at bounding box center [408, 202] width 165 height 11
type input "**********"
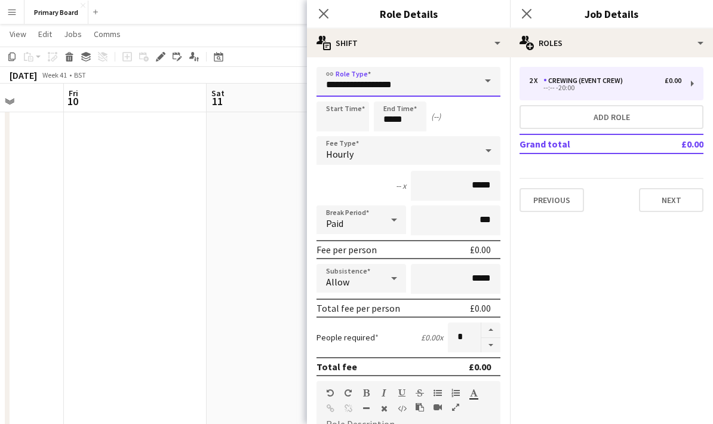
scroll to position [715, 0]
click at [358, 119] on input at bounding box center [343, 117] width 53 height 30
type input "*****"
click at [680, 199] on button "Next" at bounding box center [671, 200] width 65 height 24
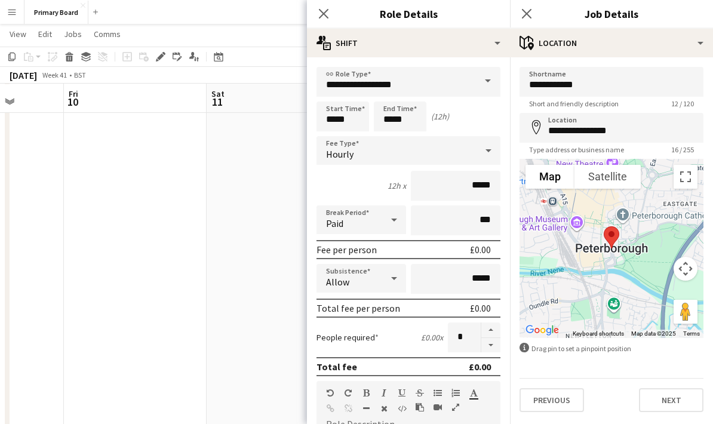
scroll to position [716, 0]
click at [682, 408] on button "Next" at bounding box center [671, 400] width 65 height 24
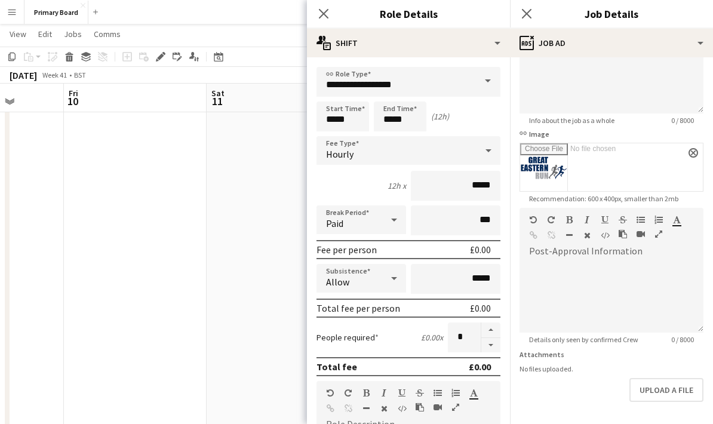
scroll to position [124, 0]
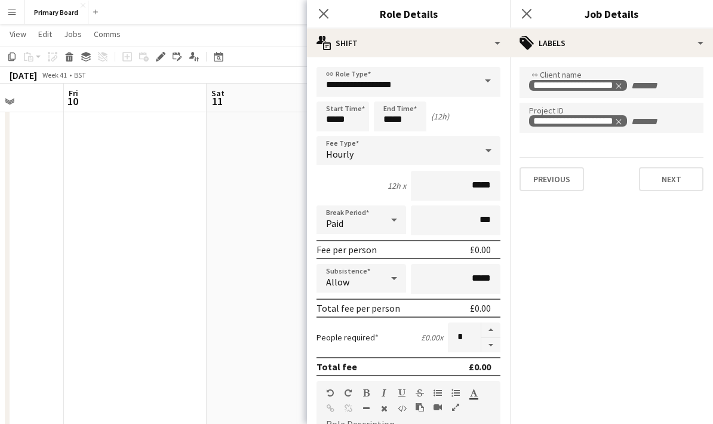
scroll to position [0, 0]
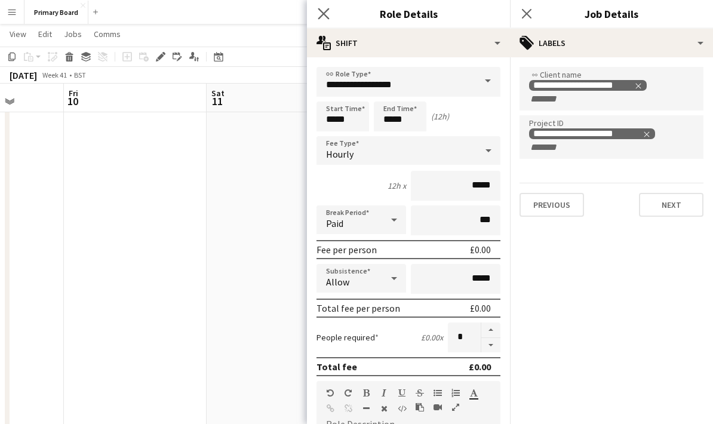
click at [328, 7] on app-icon "Close pop-in" at bounding box center [323, 13] width 17 height 17
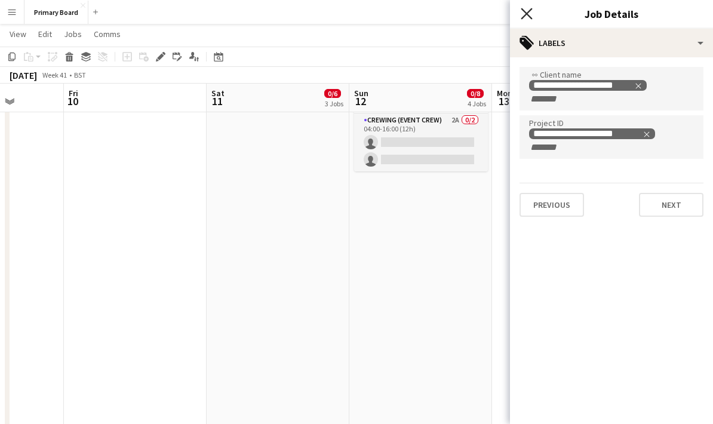
click at [525, 9] on icon "Close pop-in" at bounding box center [526, 13] width 11 height 11
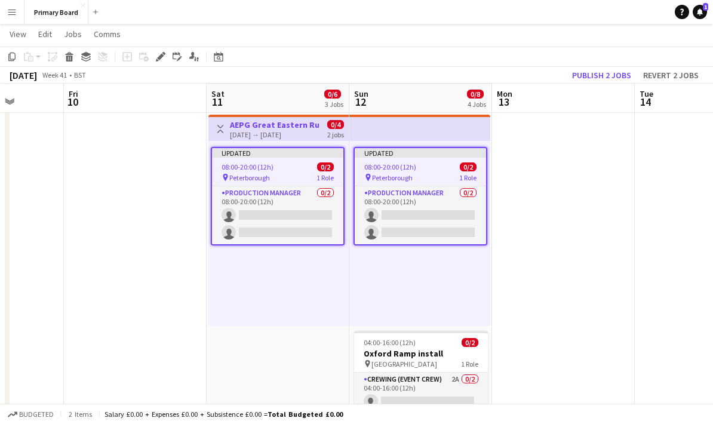
scroll to position [457, 0]
click at [608, 72] on button "Publish 2 jobs" at bounding box center [602, 76] width 69 height 16
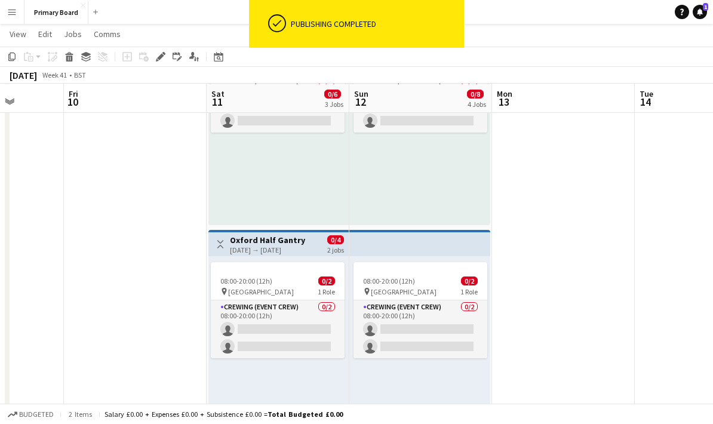
scroll to position [141, 0]
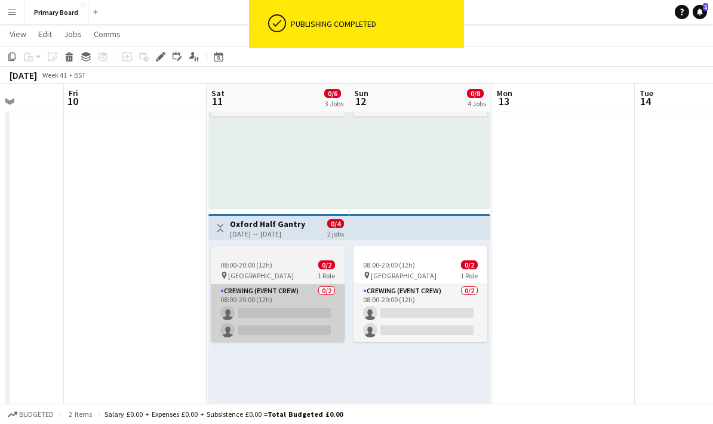
click at [292, 322] on app-card-role "Crewing (Event Crew) 0/2 08:00-20:00 (12h) single-neutral-actions single-neutra…" at bounding box center [278, 313] width 134 height 58
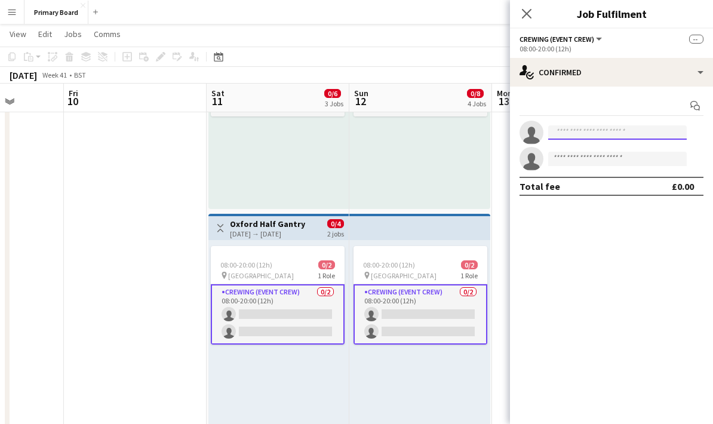
click at [606, 131] on input at bounding box center [617, 132] width 139 height 14
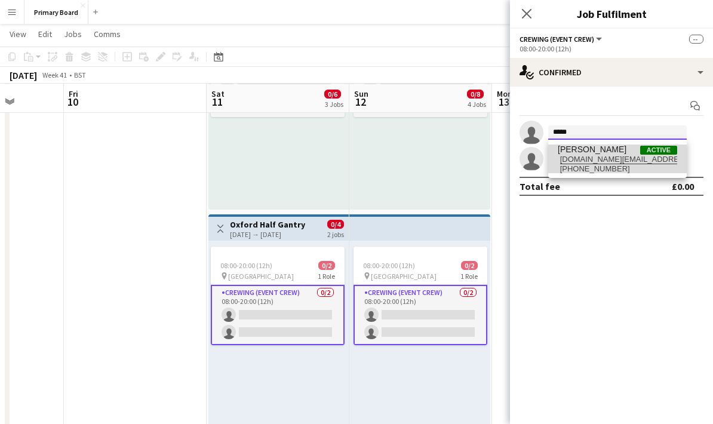
type input "*****"
click at [609, 150] on span "Steven Stokes" at bounding box center [592, 150] width 69 height 10
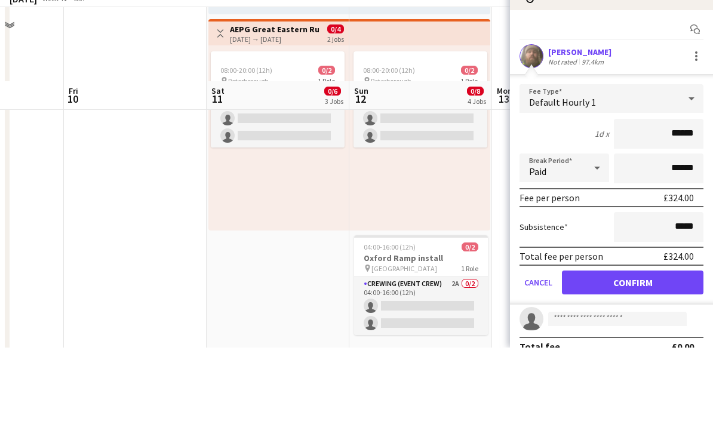
scroll to position [480, 0]
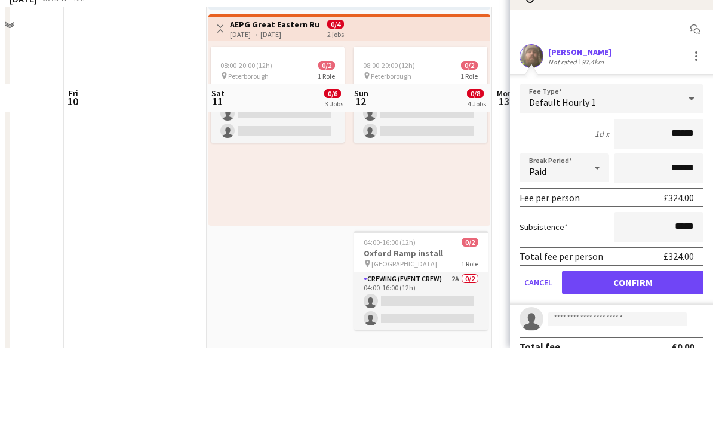
click at [645, 347] on button "Confirm" at bounding box center [633, 359] width 142 height 24
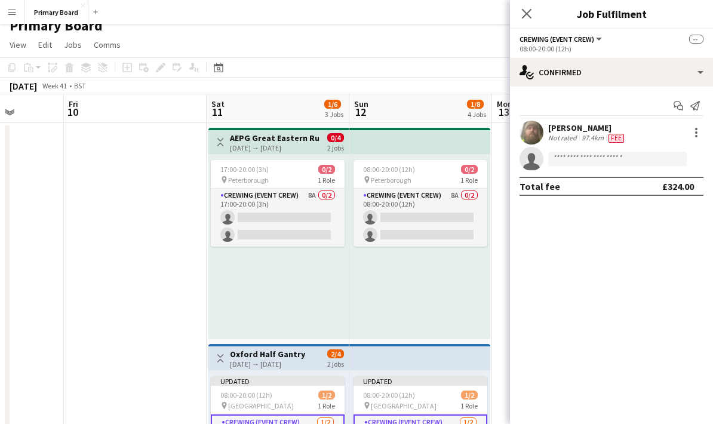
scroll to position [0, 0]
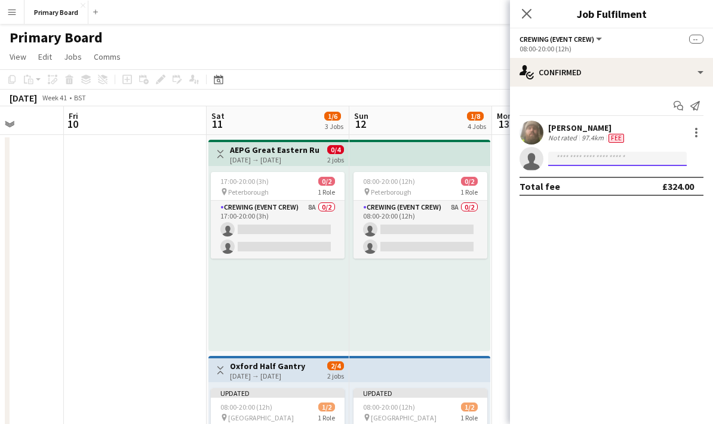
click at [592, 159] on input at bounding box center [617, 159] width 139 height 14
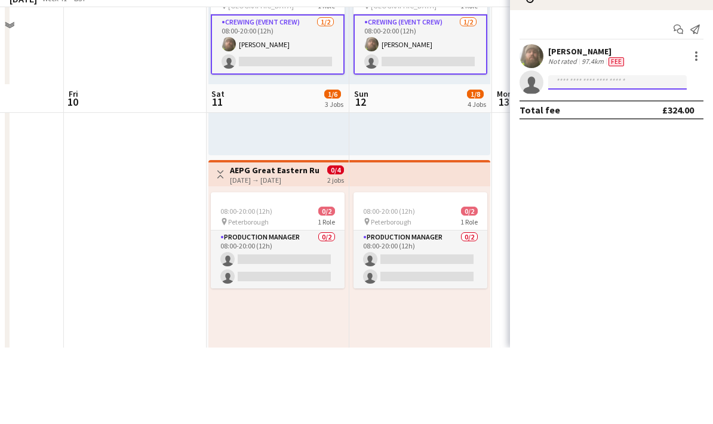
scroll to position [341, 0]
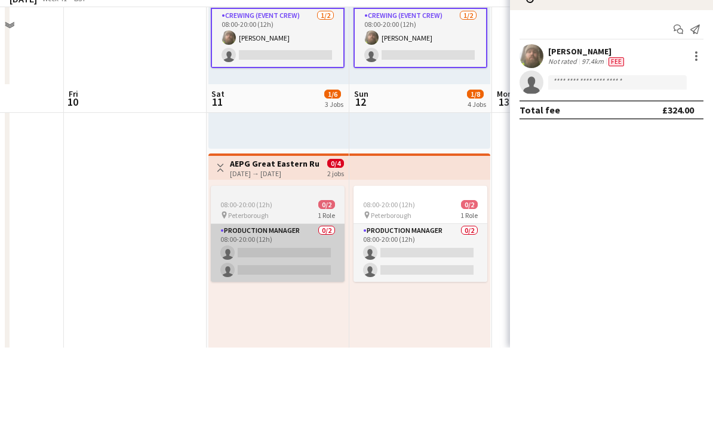
click at [282, 301] on app-card-role "Production manager 0/2 08:00-20:00 (12h) single-neutral-actions single-neutral-…" at bounding box center [278, 330] width 134 height 58
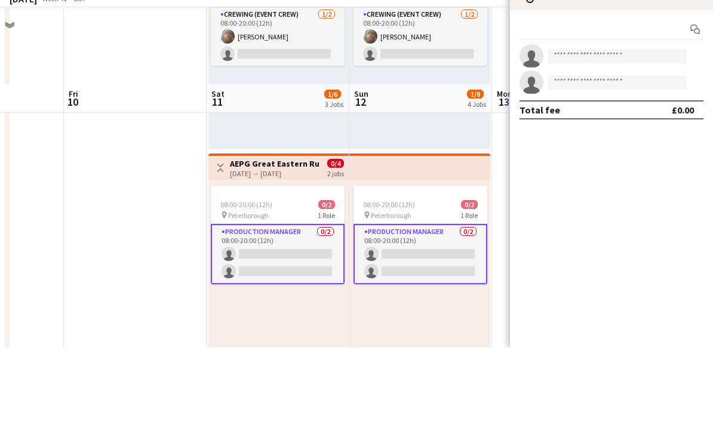
scroll to position [418, 0]
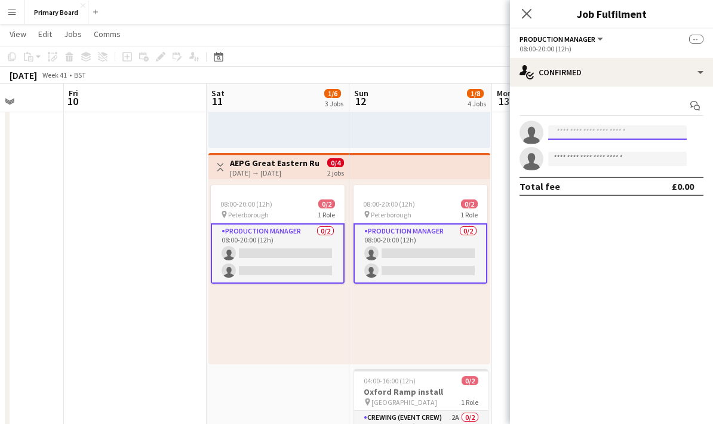
click at [611, 139] on input at bounding box center [617, 132] width 139 height 14
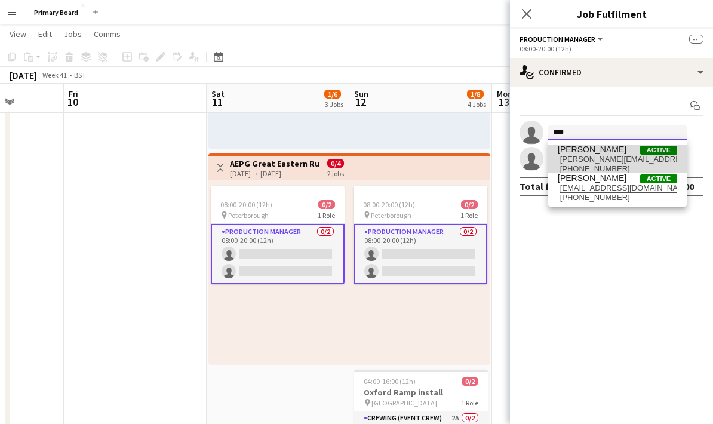
type input "****"
click at [601, 155] on span "dave-skelding@hotmail.com" at bounding box center [617, 160] width 119 height 10
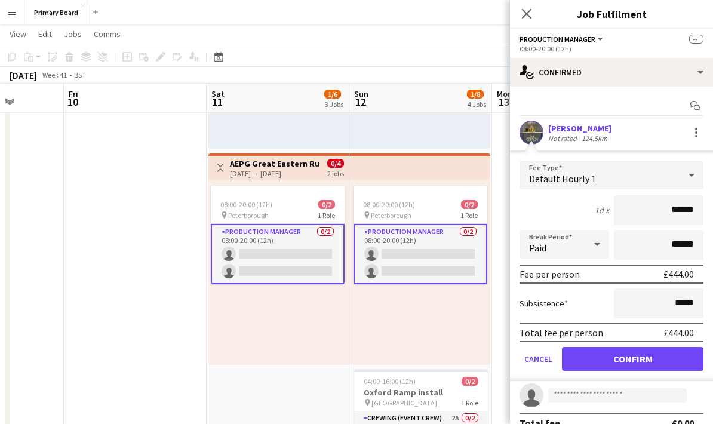
click at [640, 360] on button "Confirm" at bounding box center [633, 359] width 142 height 24
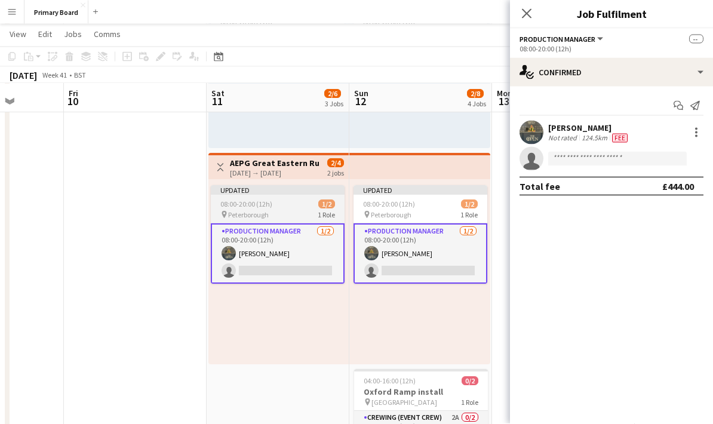
click at [278, 268] on app-card-role "Production manager 1/2 08:00-20:00 (12h) Dave Skelding single-neutral-actions" at bounding box center [278, 254] width 134 height 60
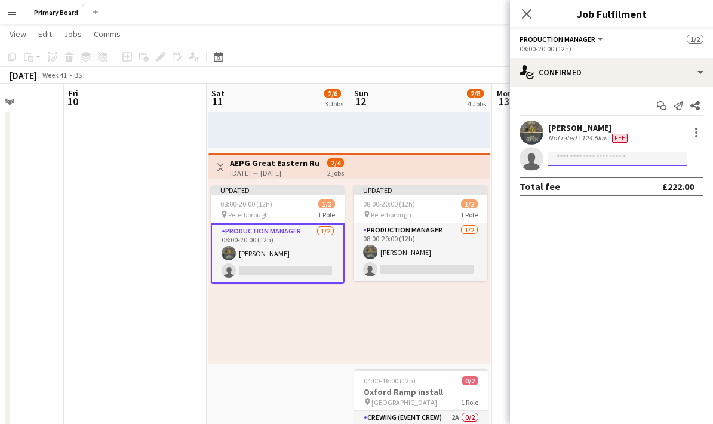
click at [591, 155] on input at bounding box center [617, 159] width 139 height 14
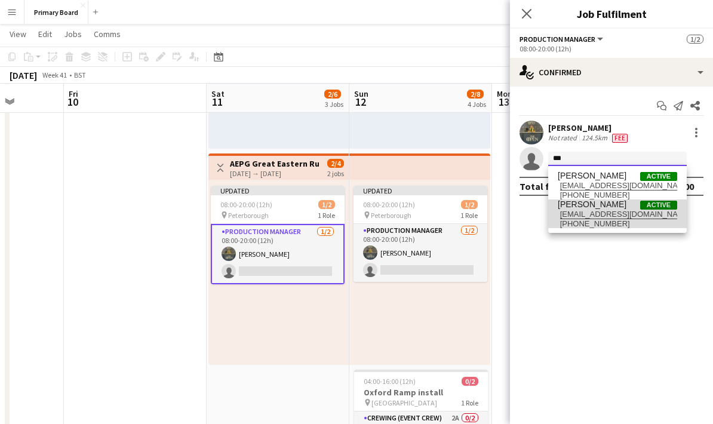
type input "***"
click at [605, 214] on span "lewiswatsonthompson@gmail.com" at bounding box center [617, 215] width 119 height 10
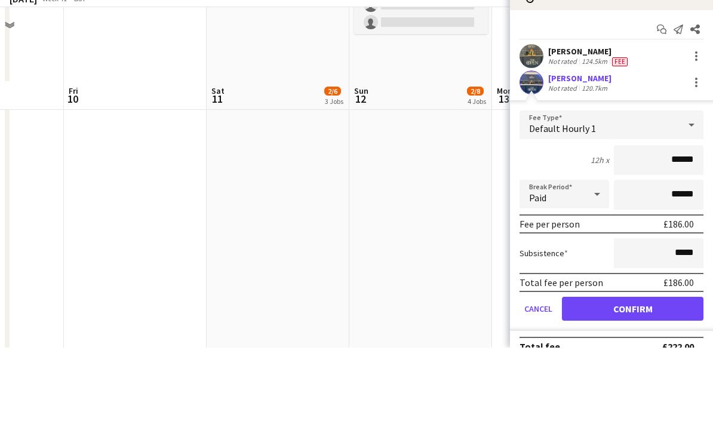
scroll to position [800, 0]
click at [652, 373] on button "Confirm" at bounding box center [633, 385] width 142 height 24
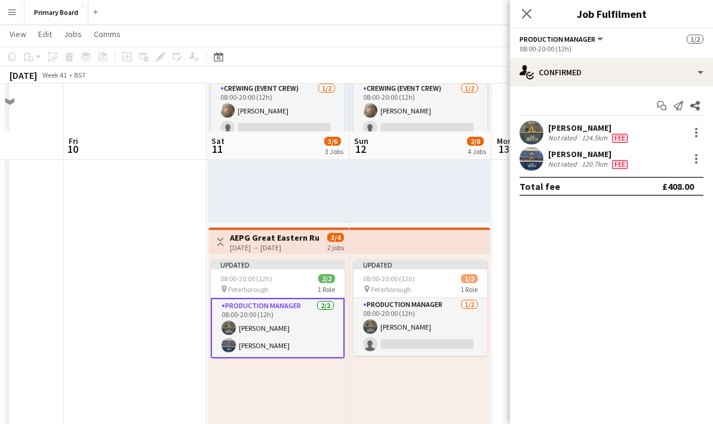
scroll to position [329, 0]
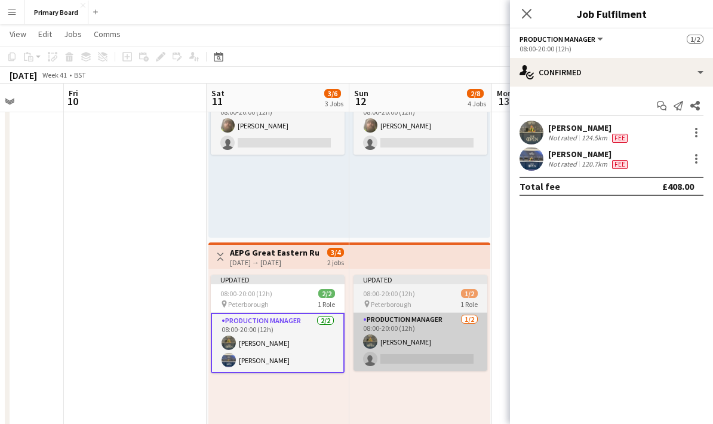
click at [441, 361] on app-card-role "Production manager 1/2 08:00-20:00 (12h) Dave Skelding single-neutral-actions" at bounding box center [421, 342] width 134 height 58
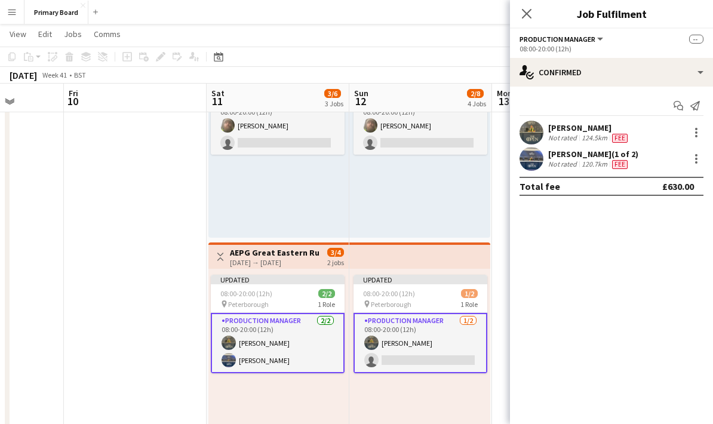
click at [452, 360] on app-card-role "Production manager 1/2 08:00-20:00 (12h) Dave Skelding single-neutral-actions" at bounding box center [421, 343] width 134 height 60
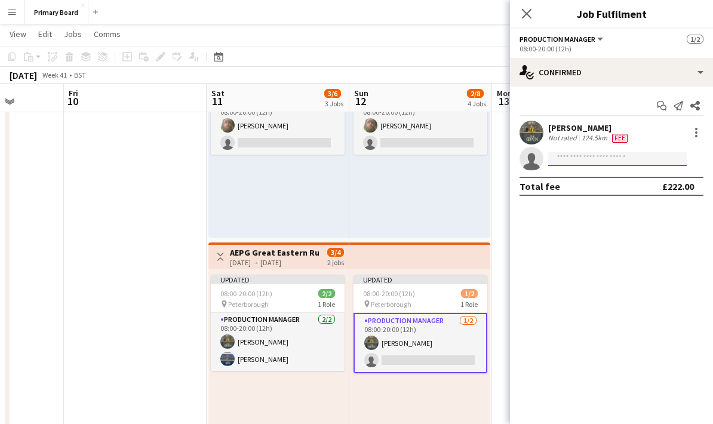
click at [608, 161] on input at bounding box center [617, 159] width 139 height 14
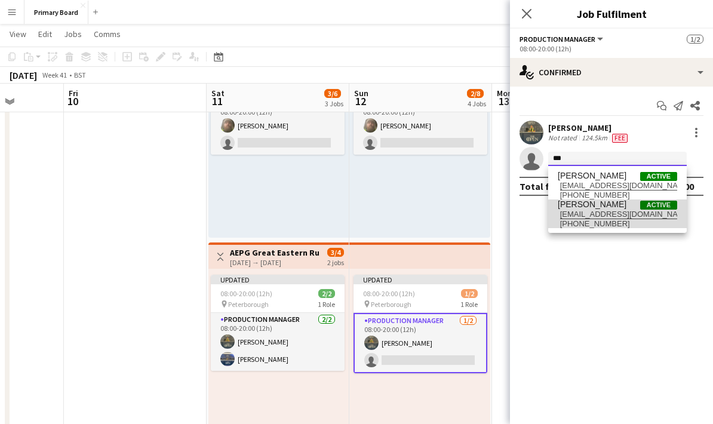
type input "***"
click at [621, 216] on span "lewiswatsonthompson@gmail.com" at bounding box center [617, 215] width 119 height 10
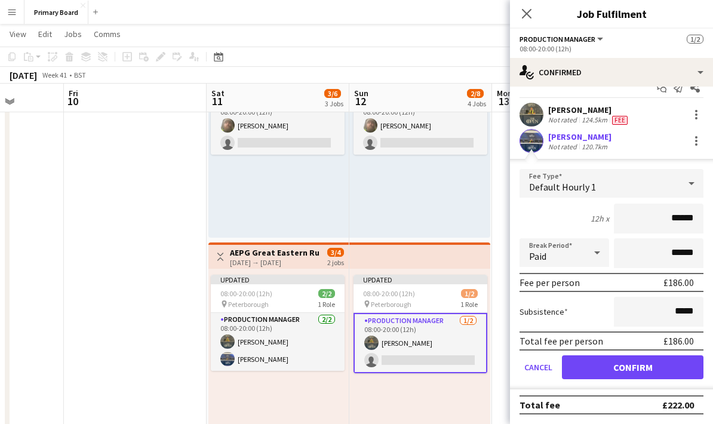
scroll to position [0, 0]
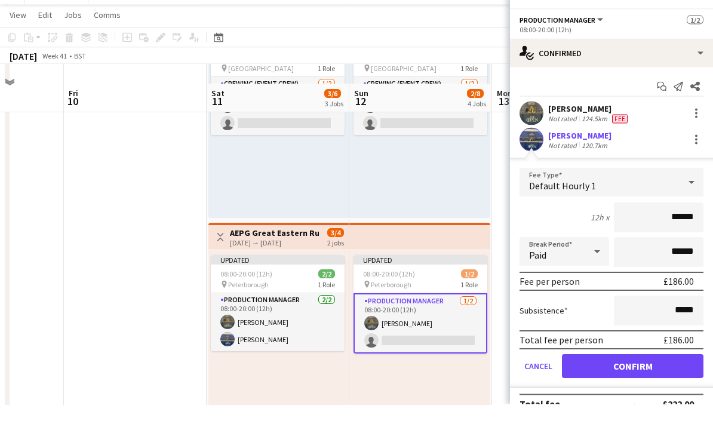
click at [644, 373] on button "Confirm" at bounding box center [633, 385] width 142 height 24
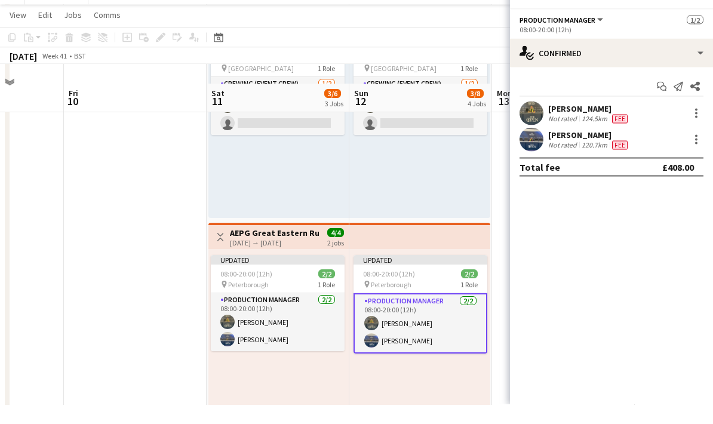
scroll to position [348, 0]
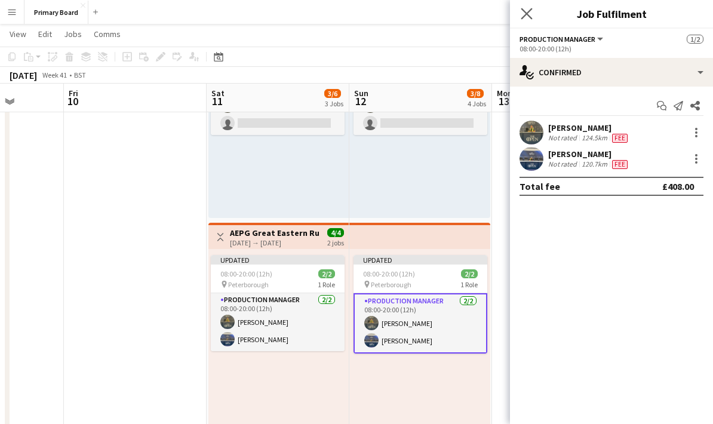
click at [533, 20] on app-icon "Close pop-in" at bounding box center [527, 13] width 17 height 17
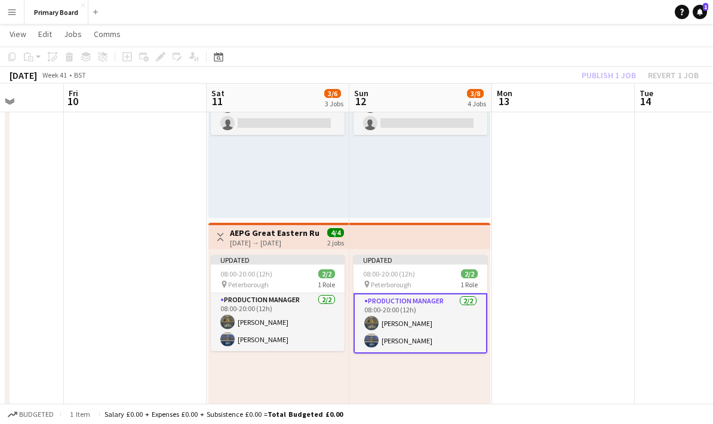
click at [617, 78] on div "Publish 1 job Revert 1 job" at bounding box center [641, 76] width 146 height 16
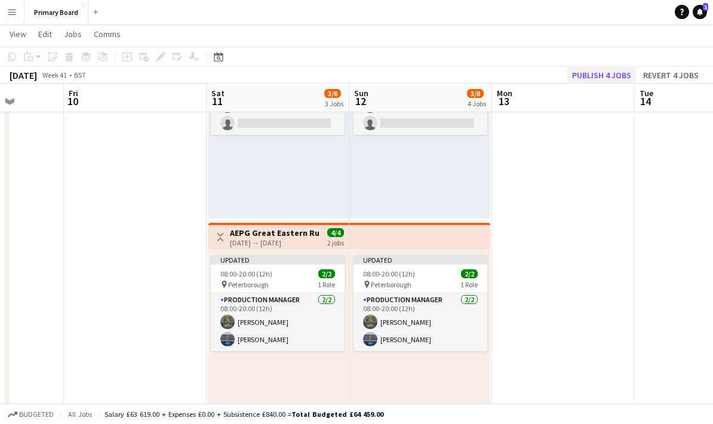
click at [617, 75] on button "Publish 4 jobs" at bounding box center [602, 76] width 69 height 16
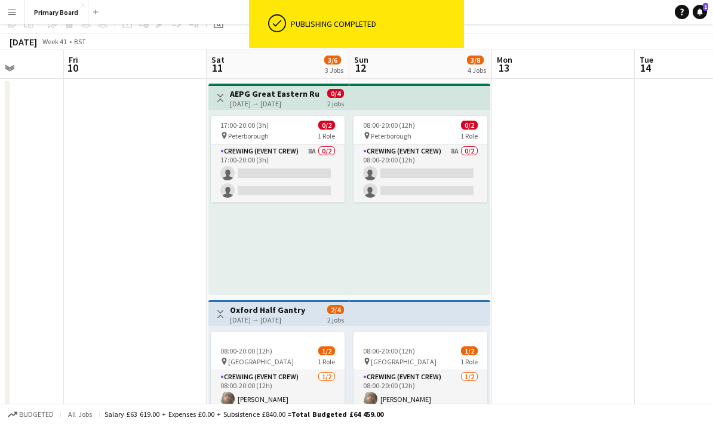
scroll to position [0, 0]
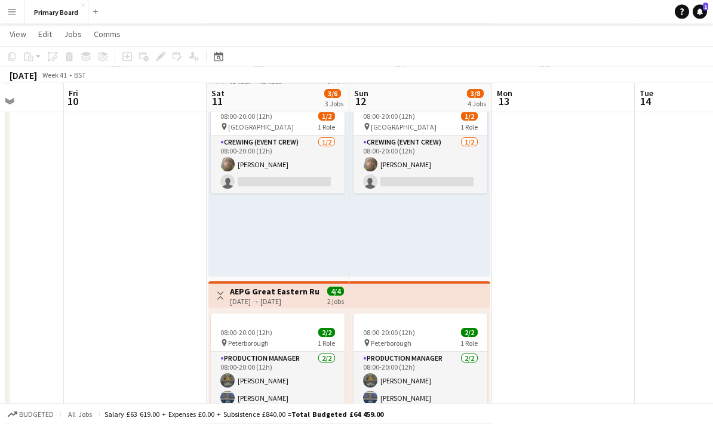
click at [284, 304] on div "11-10-2025 → 12-10-2025" at bounding box center [274, 302] width 89 height 9
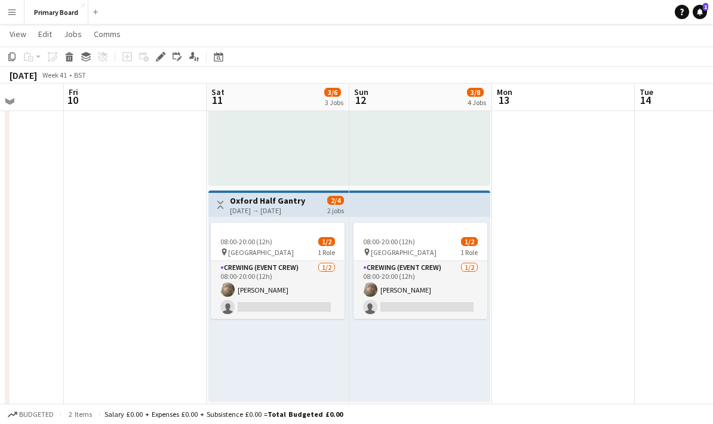
scroll to position [163, 0]
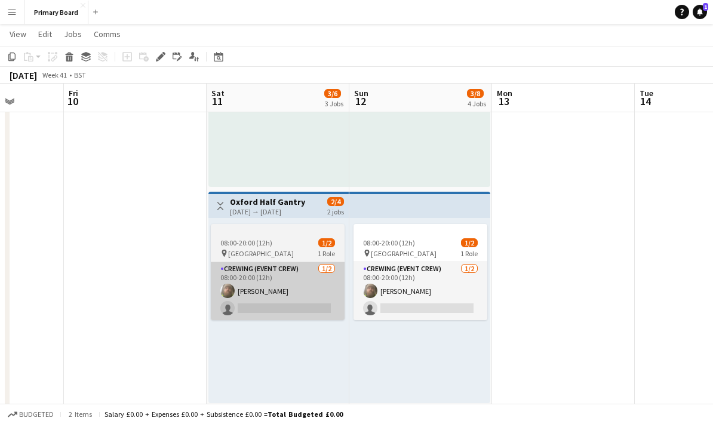
click at [290, 315] on app-card-role "Crewing (Event Crew) 1/2 08:00-20:00 (12h) Steven Stokes single-neutral-actions" at bounding box center [278, 291] width 134 height 58
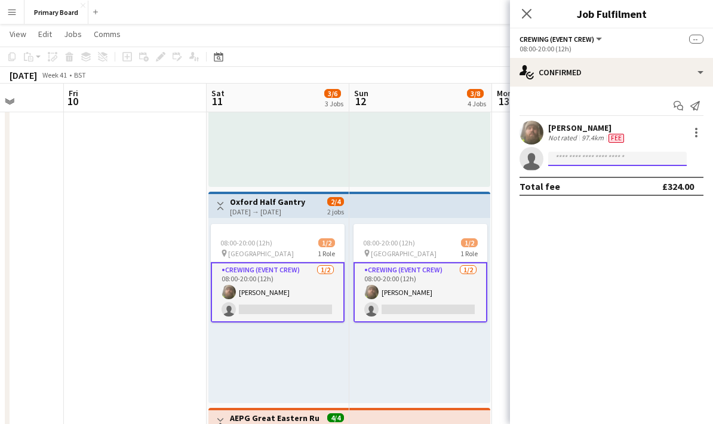
click at [604, 156] on input at bounding box center [617, 159] width 139 height 14
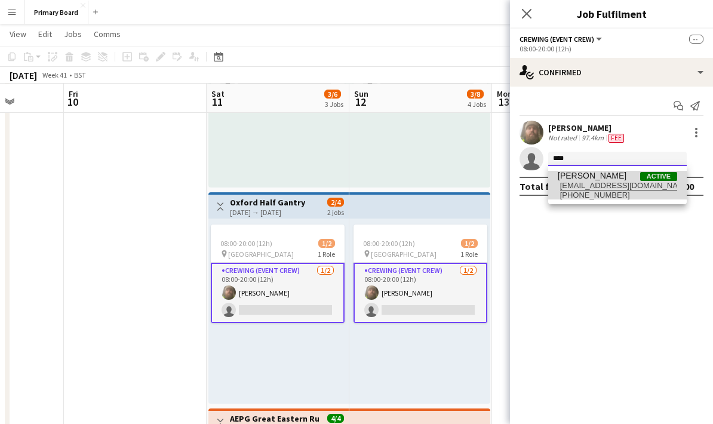
type input "****"
click at [617, 189] on span "11voicebox@gmail.com" at bounding box center [617, 186] width 119 height 10
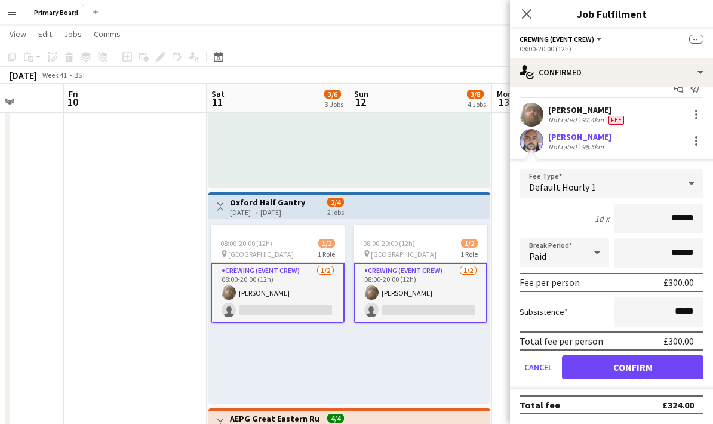
scroll to position [20, 0]
type input "***"
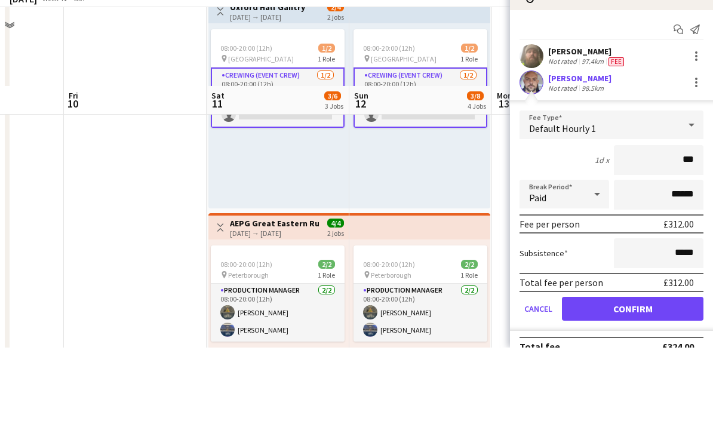
scroll to position [284, 0]
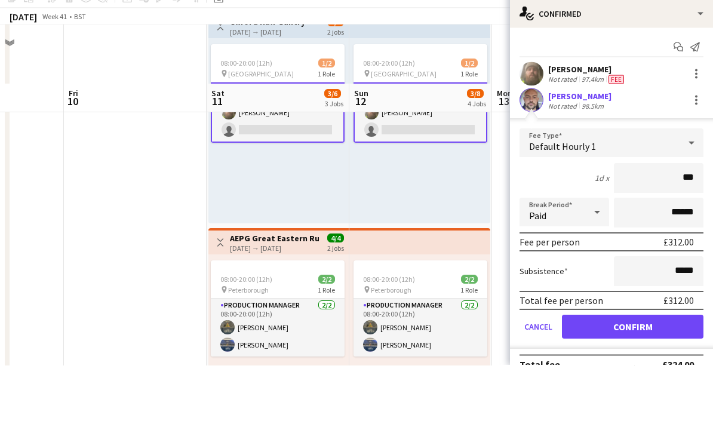
click at [652, 373] on button "Confirm" at bounding box center [633, 385] width 142 height 24
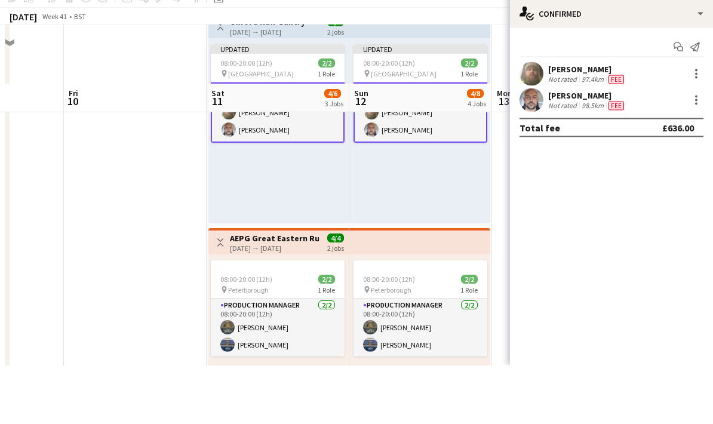
scroll to position [343, 0]
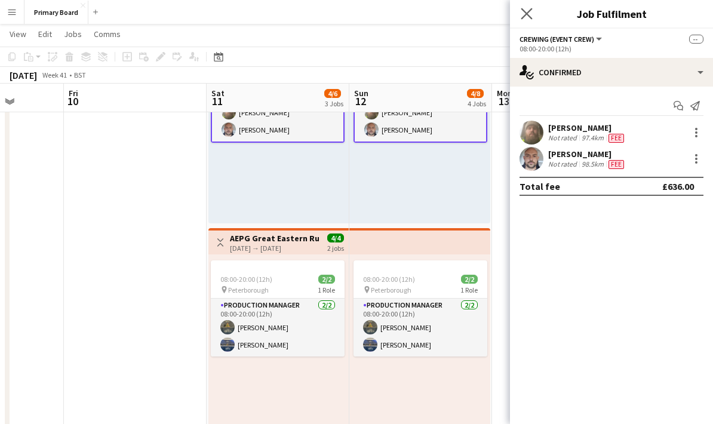
click at [532, 11] on icon "Close pop-in" at bounding box center [526, 13] width 11 height 11
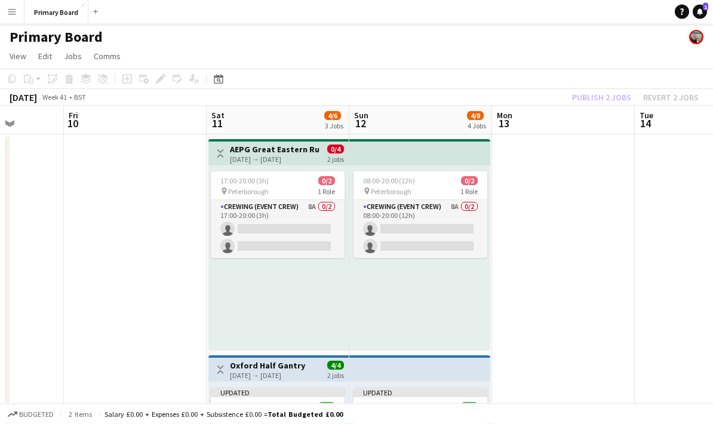
scroll to position [0, 0]
click at [624, 91] on div "Publish 2 jobs Revert 2 jobs" at bounding box center [635, 98] width 155 height 16
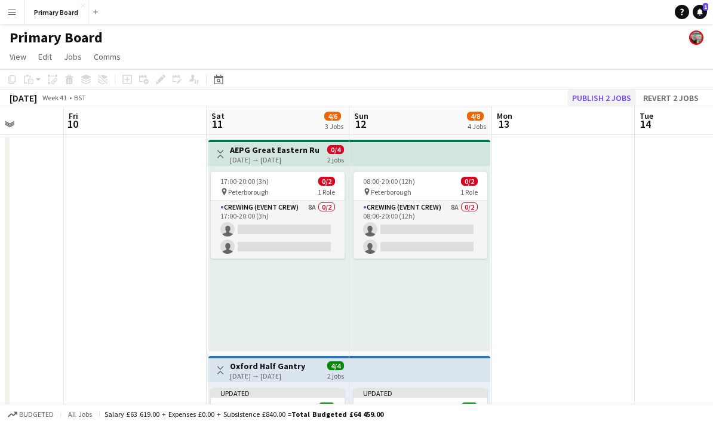
click at [605, 98] on button "Publish 2 jobs" at bounding box center [602, 98] width 69 height 16
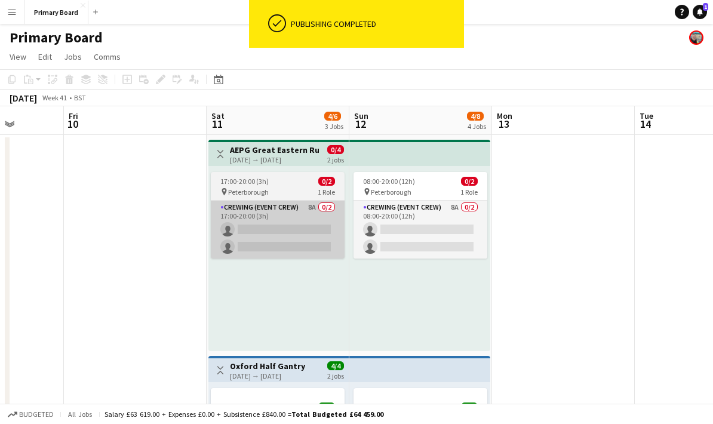
click at [286, 228] on app-card-role "Crewing (Event Crew) 8A 0/2 17:00-20:00 (3h) single-neutral-actions single-neut…" at bounding box center [278, 230] width 134 height 58
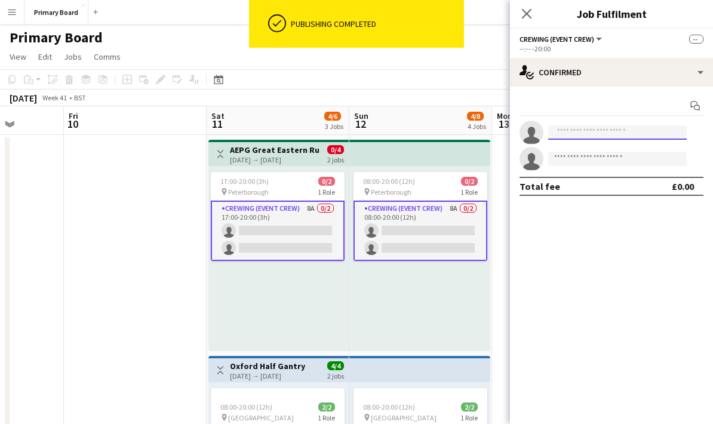
click at [603, 128] on input at bounding box center [617, 132] width 139 height 14
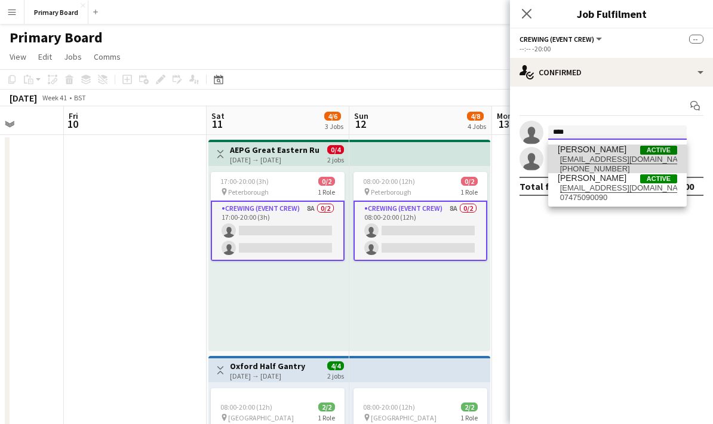
type input "****"
click at [614, 154] on span "Liam Coombes" at bounding box center [592, 150] width 69 height 10
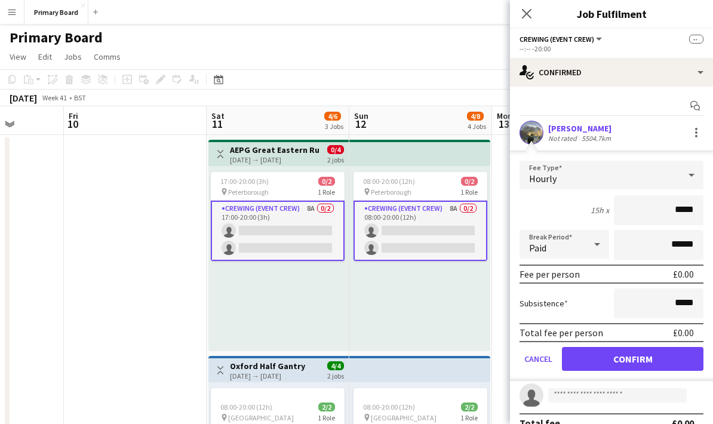
click at [698, 171] on icon at bounding box center [692, 175] width 14 height 24
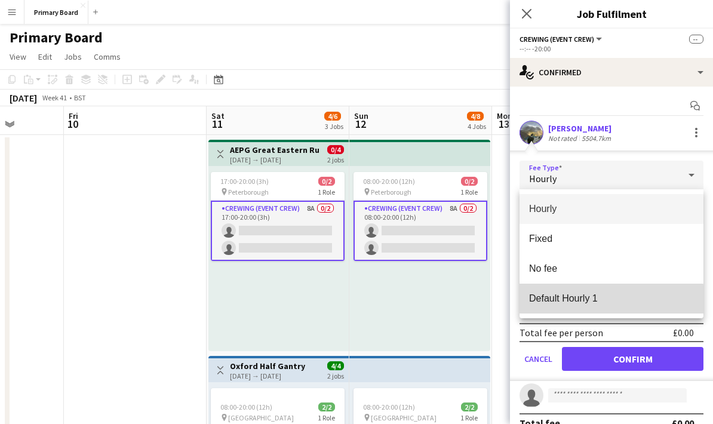
click at [609, 301] on span "Default Hourly 1" at bounding box center [611, 298] width 165 height 11
type input "******"
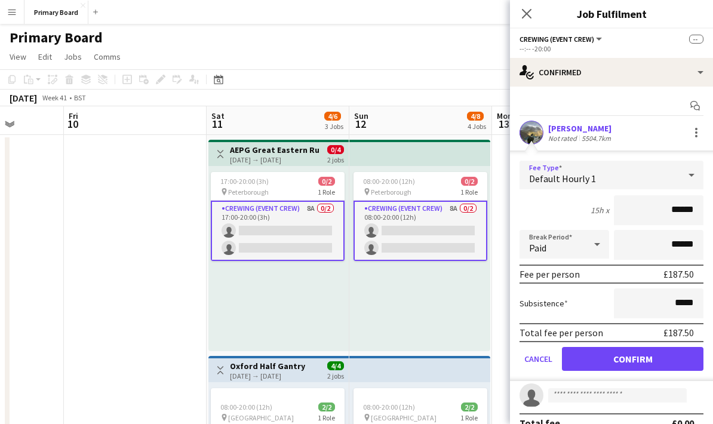
click at [658, 359] on button "Confirm" at bounding box center [633, 359] width 142 height 24
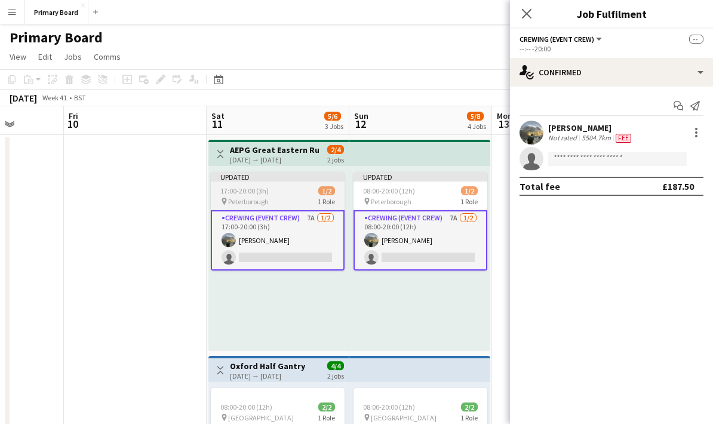
click at [298, 257] on app-card-role "Crewing (Event Crew) 7A 1/2 17:00-20:00 (3h) Liam Coombes single-neutral-actions" at bounding box center [278, 240] width 134 height 60
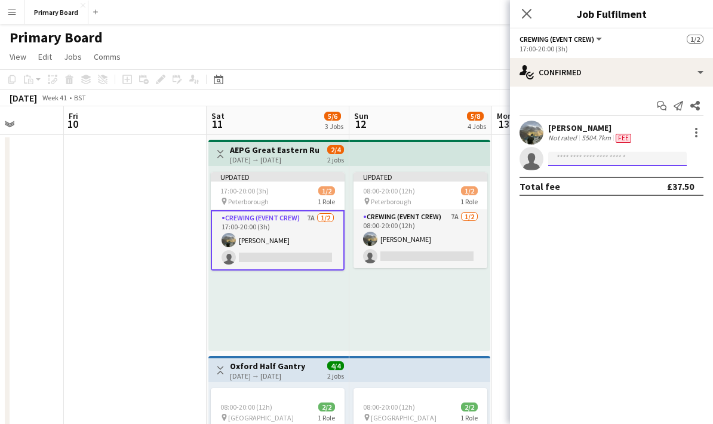
click at [592, 160] on input at bounding box center [617, 159] width 139 height 14
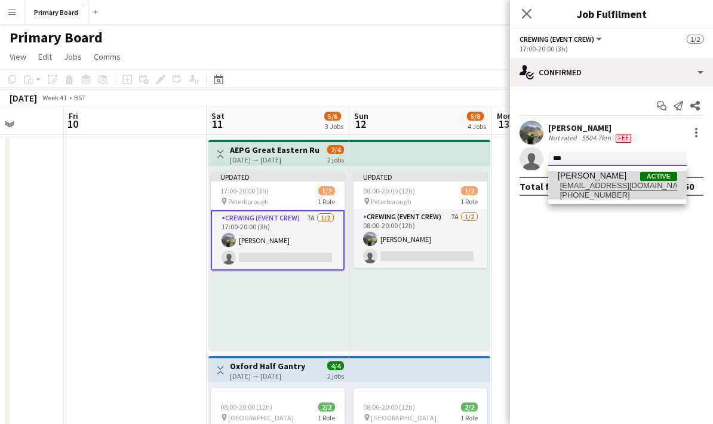
type input "***"
click at [626, 176] on span "Kayden Skelding Active" at bounding box center [617, 176] width 119 height 10
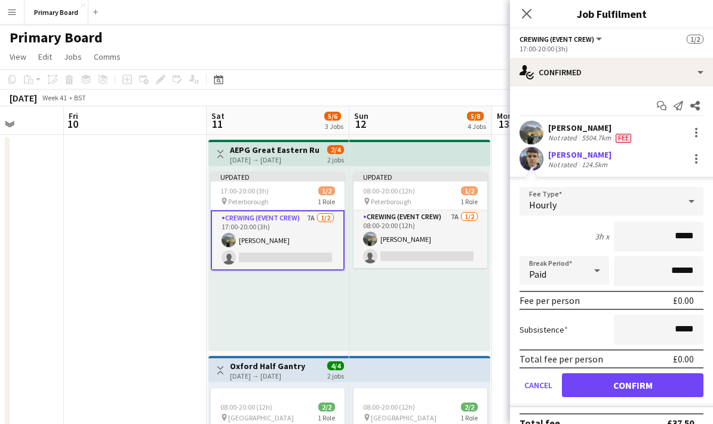
click at [689, 200] on icon at bounding box center [692, 201] width 14 height 24
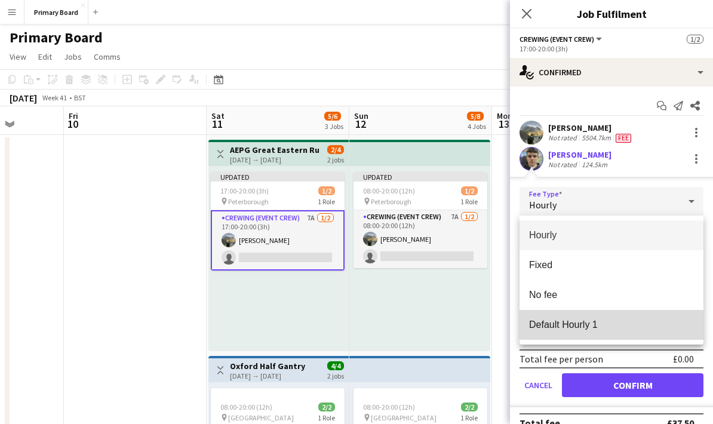
click at [612, 324] on span "Default Hourly 1" at bounding box center [611, 324] width 165 height 11
type input "******"
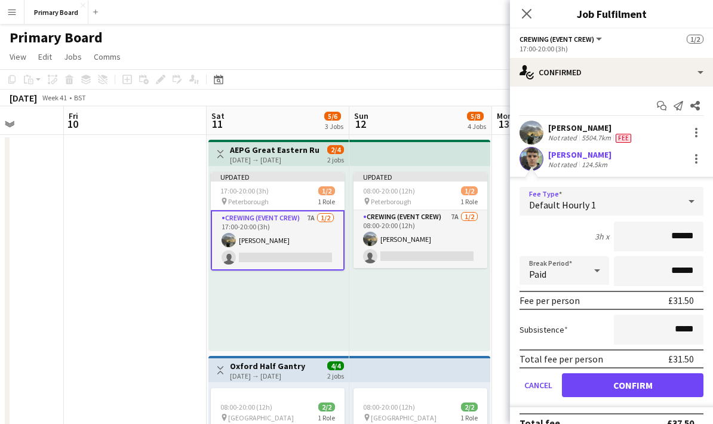
click at [648, 385] on button "Confirm" at bounding box center [633, 385] width 142 height 24
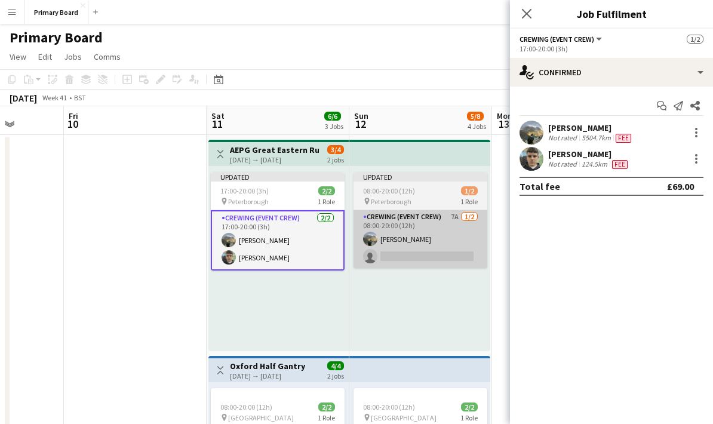
click at [444, 258] on app-card-role "Crewing (Event Crew) 7A 1/2 08:00-20:00 (12h) Liam Coombes single-neutral-actio…" at bounding box center [421, 239] width 134 height 58
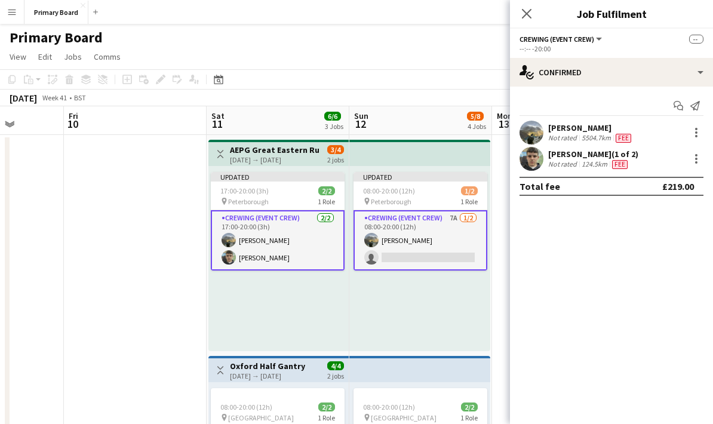
click at [447, 262] on app-card-role "Crewing (Event Crew) 7A 1/2 08:00-20:00 (12h) Liam Coombes single-neutral-actio…" at bounding box center [421, 240] width 134 height 60
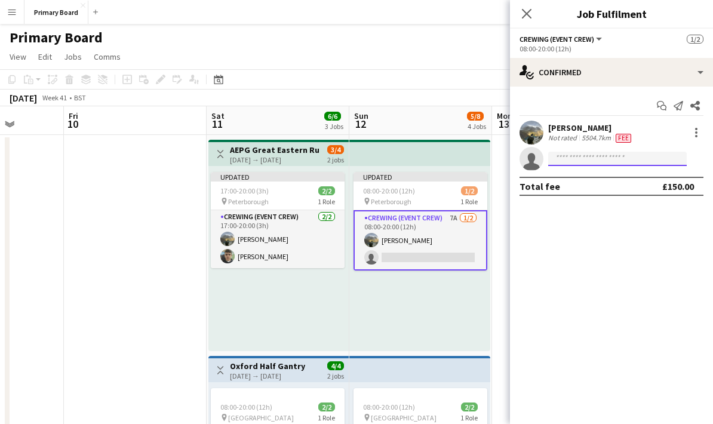
click at [623, 160] on input at bounding box center [617, 159] width 139 height 14
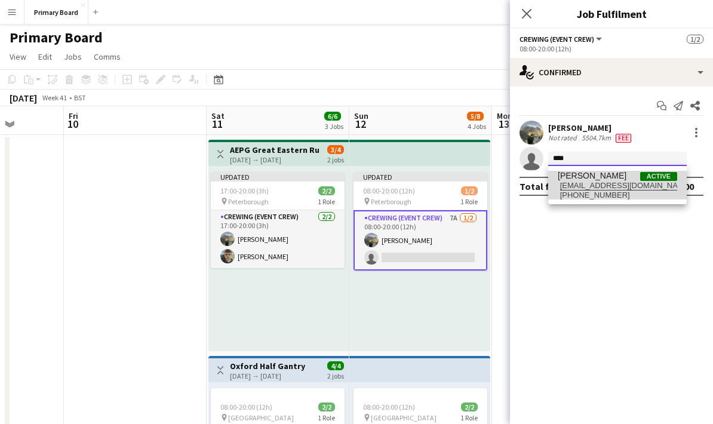
type input "****"
click at [602, 186] on span "kaydenskelding@icloud.com" at bounding box center [617, 186] width 119 height 10
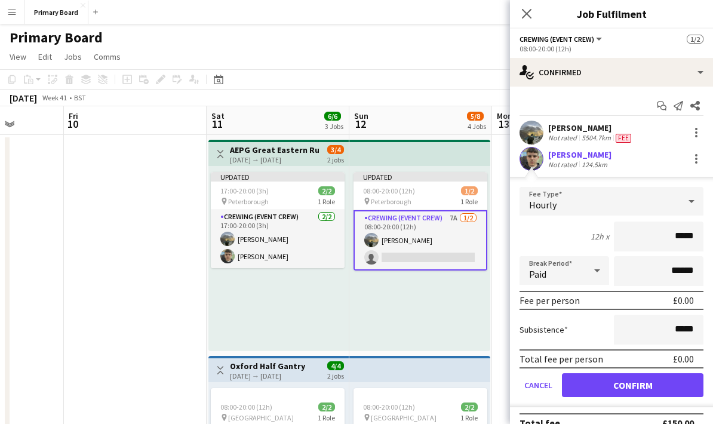
click at [694, 198] on icon at bounding box center [692, 201] width 14 height 24
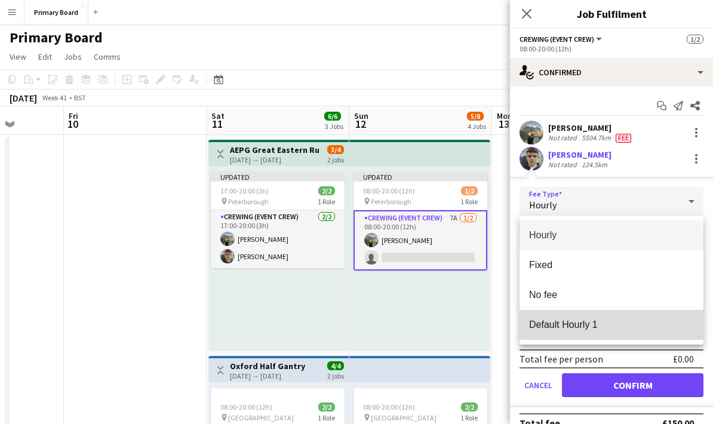
click at [605, 330] on span "Default Hourly 1" at bounding box center [611, 324] width 165 height 11
type input "******"
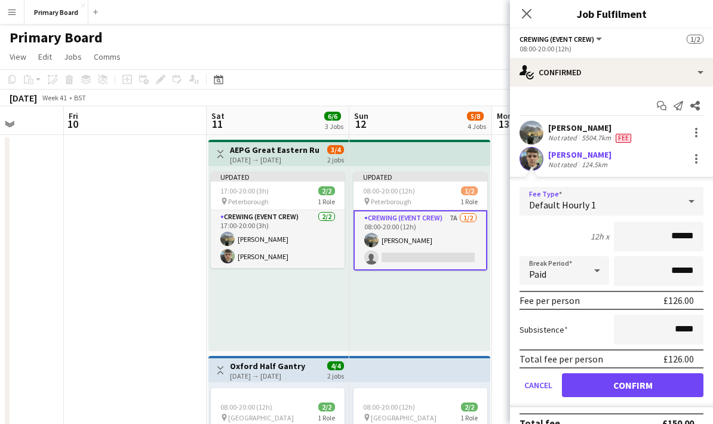
click at [657, 388] on button "Confirm" at bounding box center [633, 385] width 142 height 24
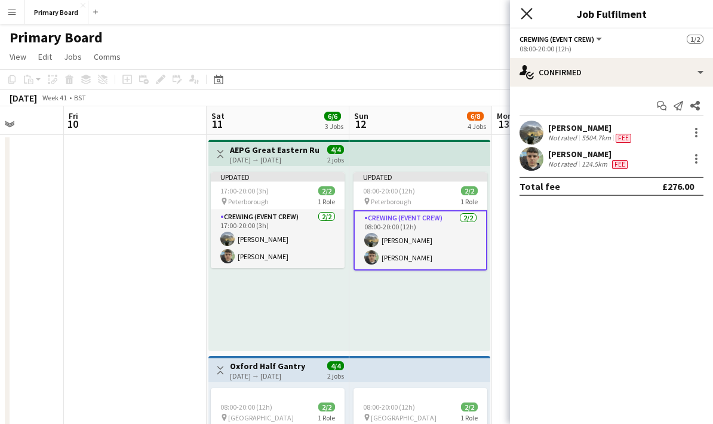
click at [529, 13] on icon at bounding box center [526, 13] width 11 height 11
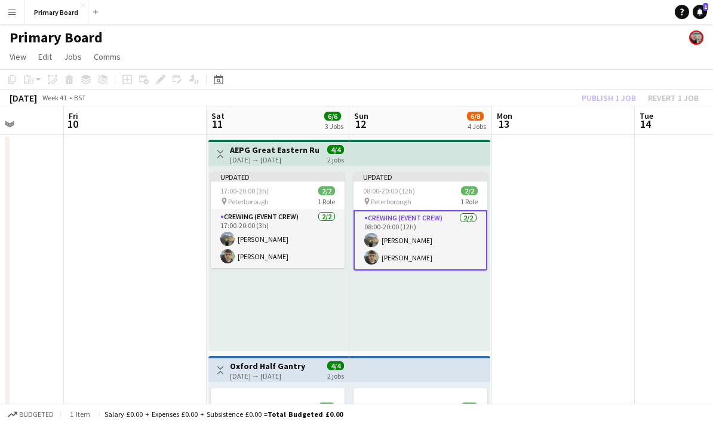
click at [617, 92] on div "Publish 1 job Revert 1 job" at bounding box center [641, 98] width 146 height 16
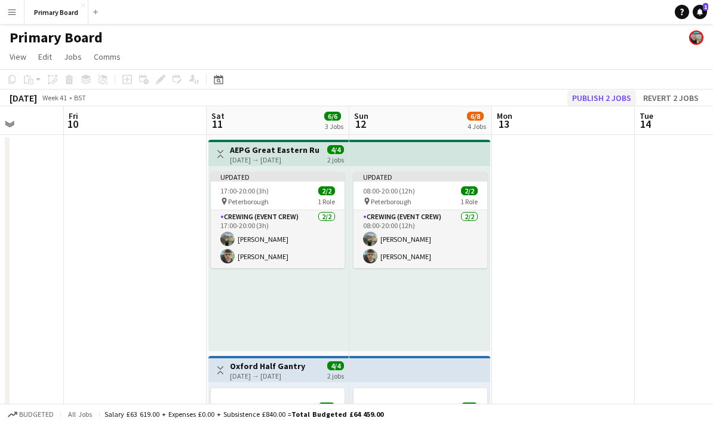
click at [606, 96] on button "Publish 2 jobs" at bounding box center [602, 98] width 69 height 16
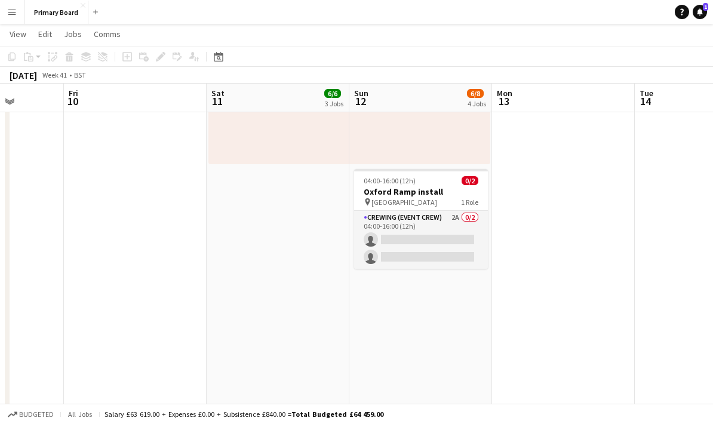
scroll to position [627, 0]
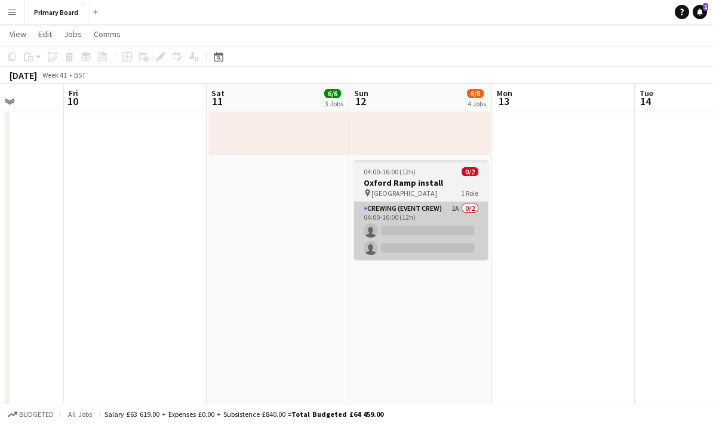
click at [443, 229] on app-card-role "Crewing (Event Crew) 2A 0/2 04:00-16:00 (12h) single-neutral-actions single-neu…" at bounding box center [421, 231] width 134 height 58
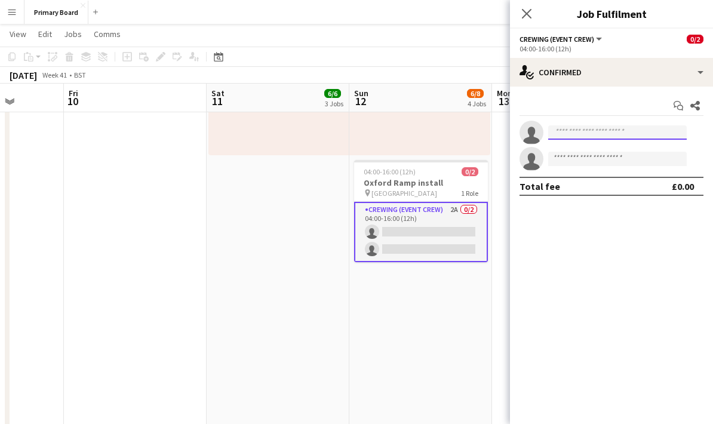
click at [605, 139] on input at bounding box center [617, 132] width 139 height 14
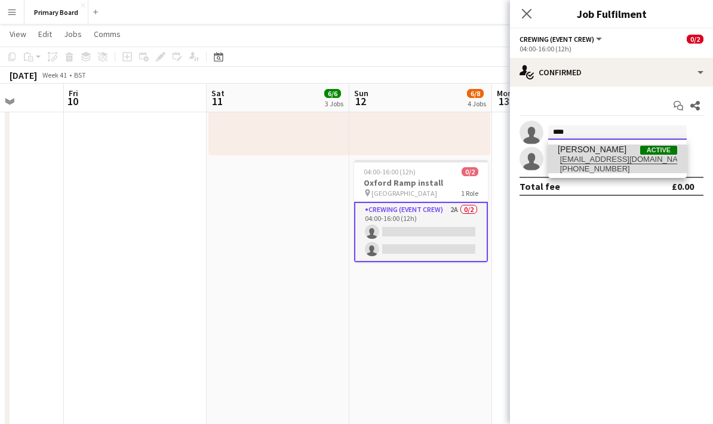
type input "****"
click at [613, 159] on span "rich@sharpeventsgroup.com" at bounding box center [617, 160] width 119 height 10
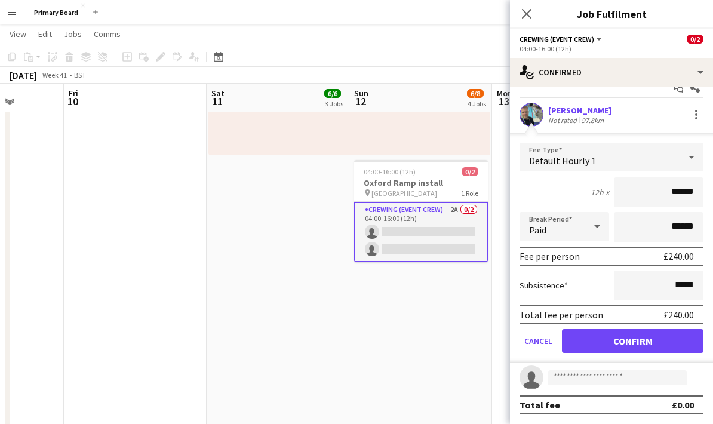
scroll to position [20, 0]
click at [651, 335] on button "Confirm" at bounding box center [633, 341] width 142 height 24
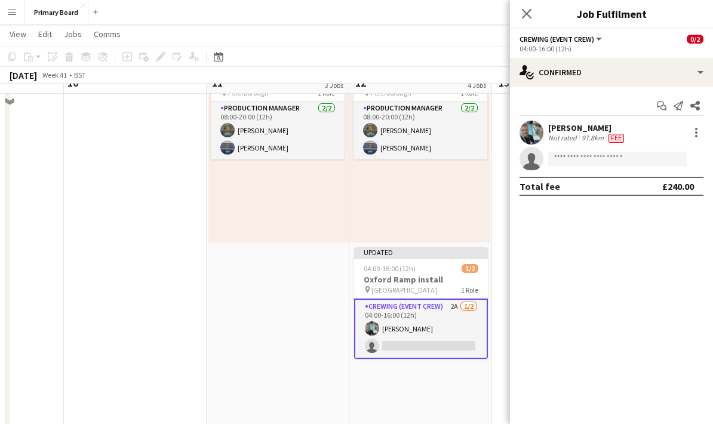
scroll to position [544, 0]
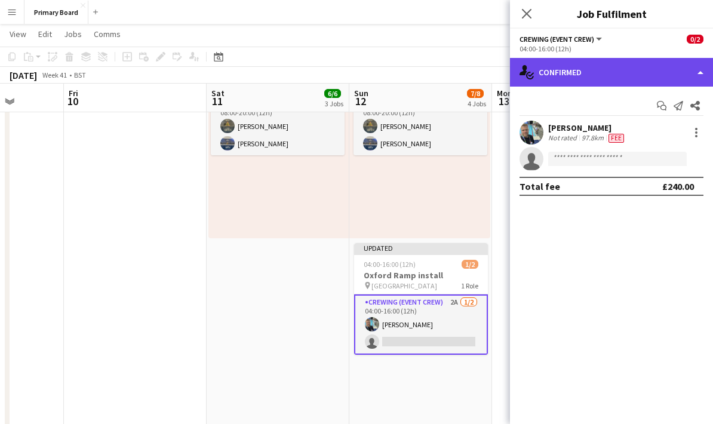
click at [695, 71] on div "single-neutral-actions-check-2 Confirmed" at bounding box center [611, 72] width 203 height 29
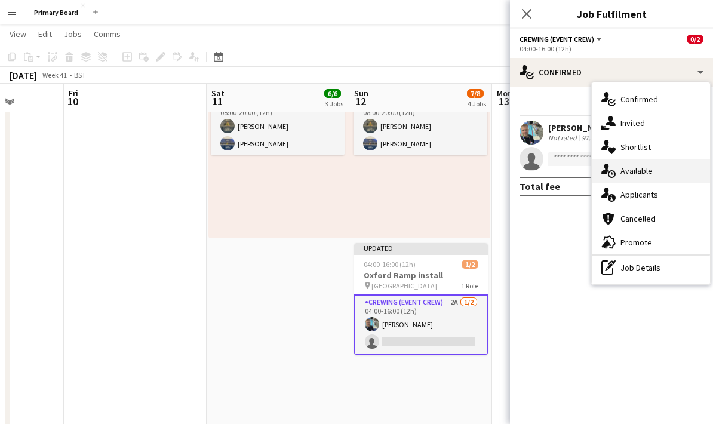
click at [643, 173] on span "Available" at bounding box center [637, 170] width 32 height 11
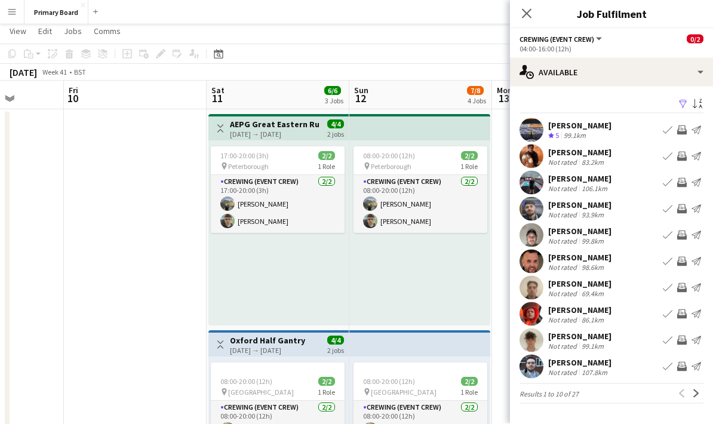
scroll to position [0, 0]
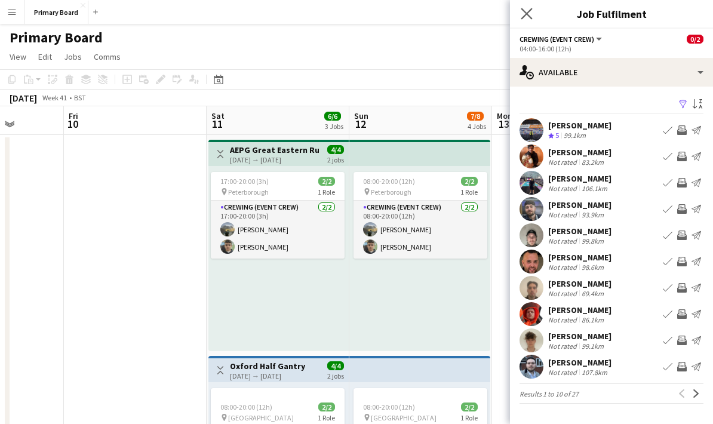
click at [522, 20] on app-icon "Close pop-in" at bounding box center [527, 13] width 17 height 17
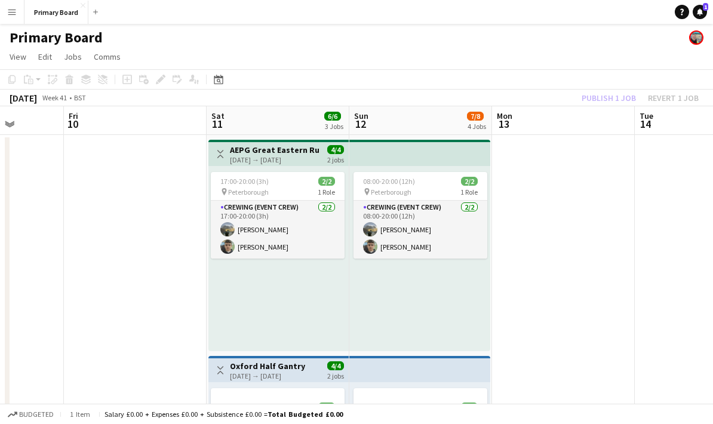
click at [590, 96] on div "Publish 1 job Revert 1 job" at bounding box center [641, 98] width 146 height 16
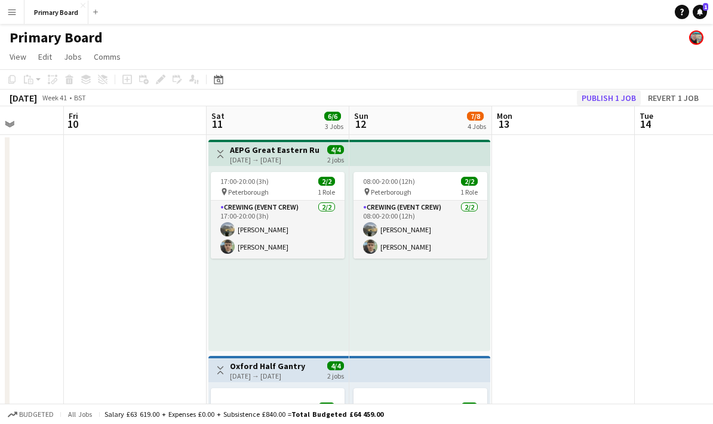
click at [597, 97] on button "Publish 1 job" at bounding box center [609, 98] width 64 height 16
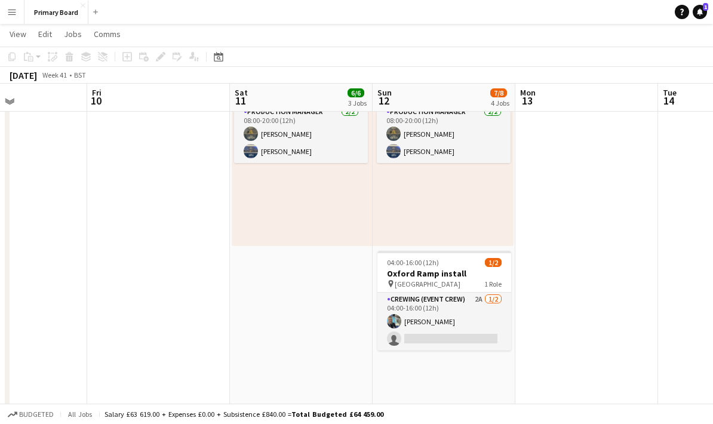
scroll to position [535, 0]
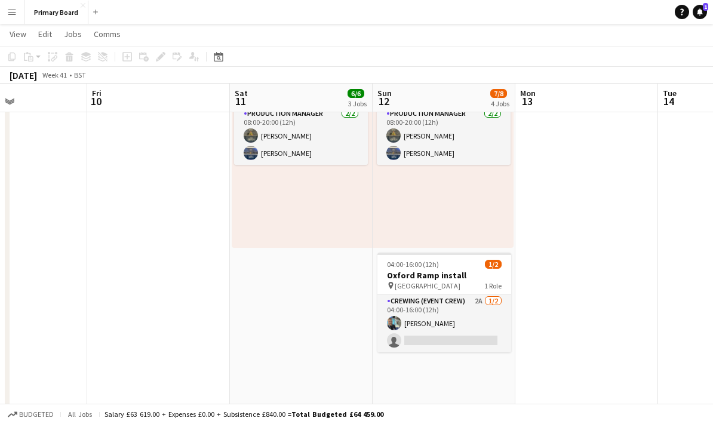
click at [4, 11] on button "Menu" at bounding box center [12, 12] width 24 height 24
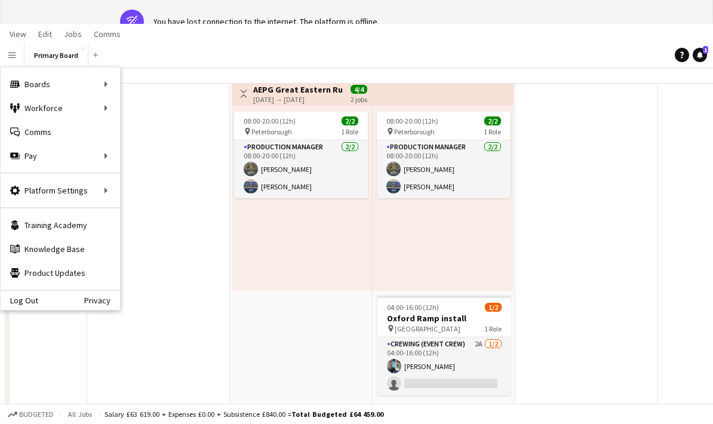
scroll to position [48, 0]
